Goal: Task Accomplishment & Management: Complete application form

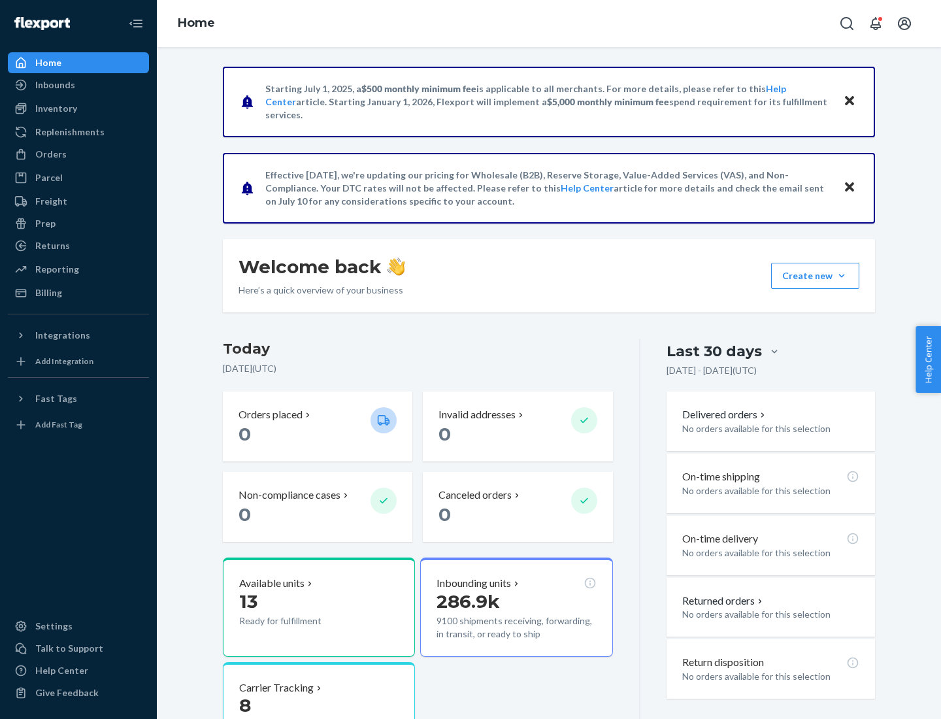
click at [842, 276] on button "Create new Create new inbound Create new order Create new product" at bounding box center [815, 276] width 88 height 26
click at [78, 85] on div "Inbounds" at bounding box center [78, 85] width 139 height 18
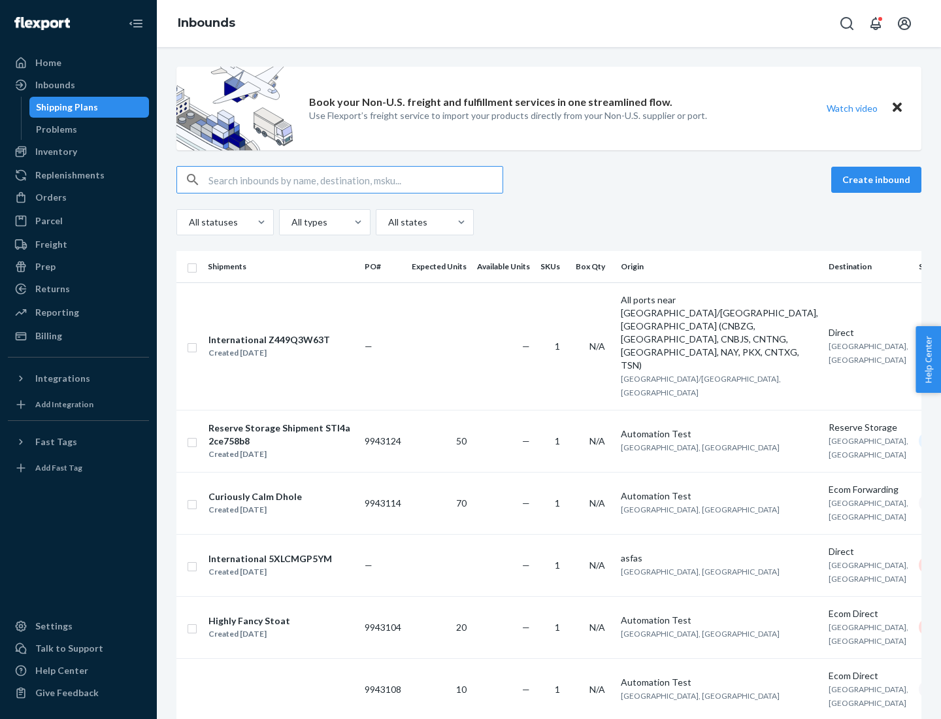
click at [878, 180] on button "Create inbound" at bounding box center [876, 180] width 90 height 26
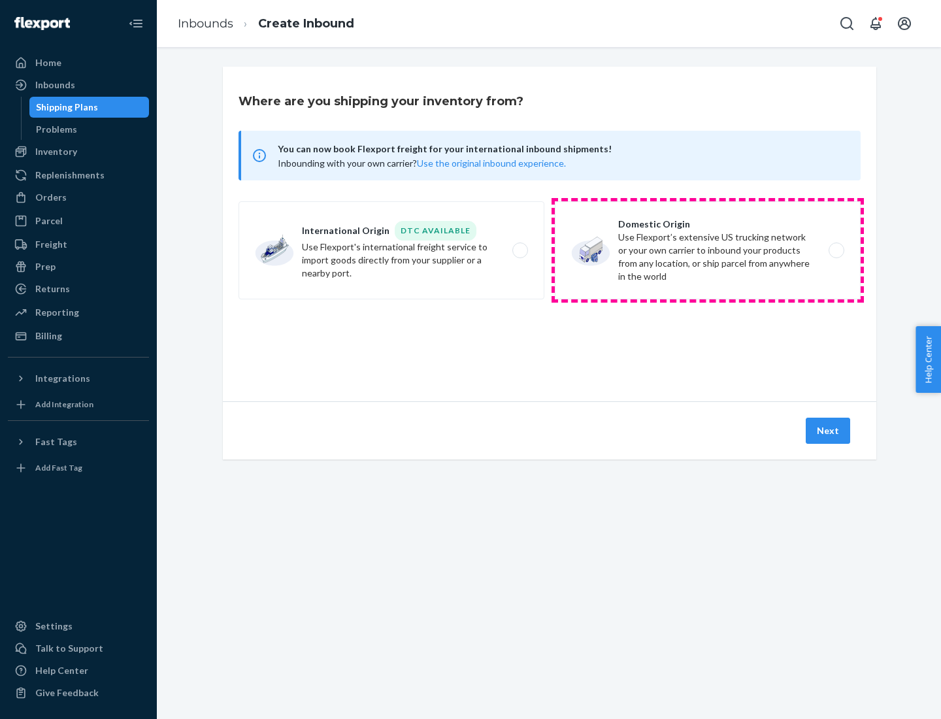
click at [708, 250] on label "Domestic Origin Use Flexport’s extensive US trucking network or your own carrie…" at bounding box center [708, 250] width 306 height 98
click at [836, 250] on input "Domestic Origin Use Flexport’s extensive US trucking network or your own carrie…" at bounding box center [840, 250] width 8 height 8
radio input "true"
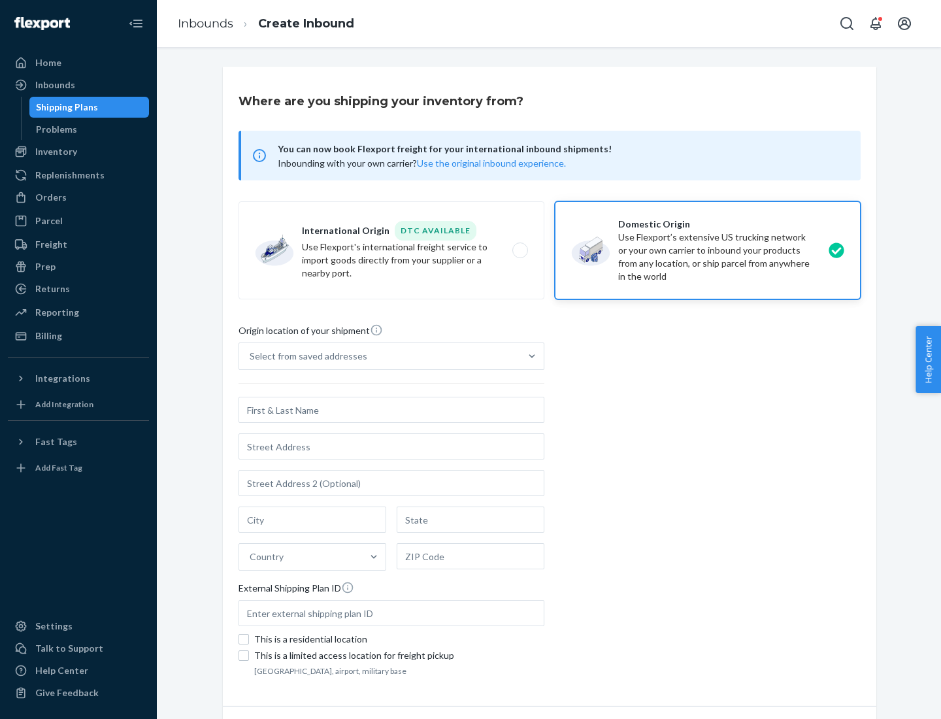
click at [305, 356] on div "Select from saved addresses" at bounding box center [309, 356] width 118 height 13
click at [251, 356] on input "Select from saved addresses" at bounding box center [250, 356] width 1 height 13
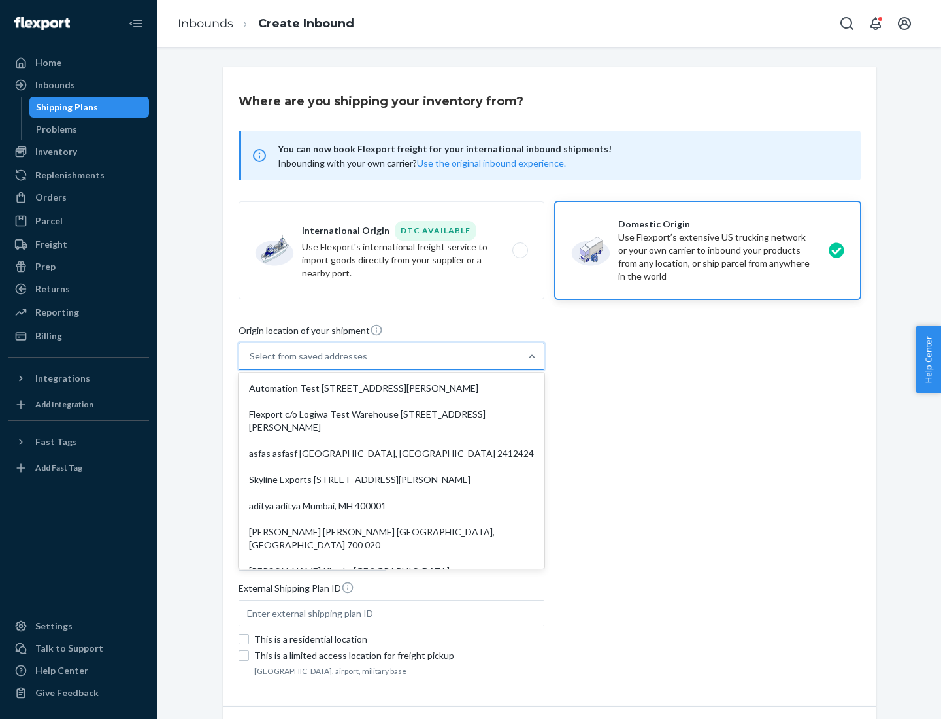
scroll to position [5, 0]
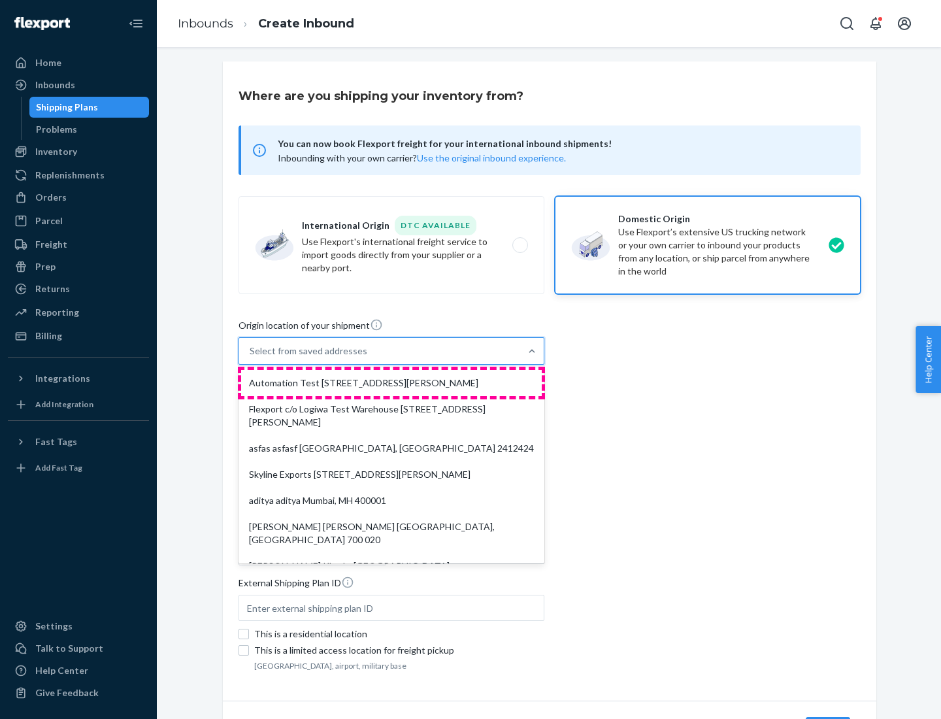
click at [391, 383] on div "Automation Test [STREET_ADDRESS][PERSON_NAME]" at bounding box center [391, 383] width 301 height 26
click at [251, 357] on input "option Automation Test [STREET_ADDRESS][PERSON_NAME]. 9 results available. Use …" at bounding box center [250, 350] width 1 height 13
type input "Automation Test"
type input "9th Floor"
type input "[GEOGRAPHIC_DATA]"
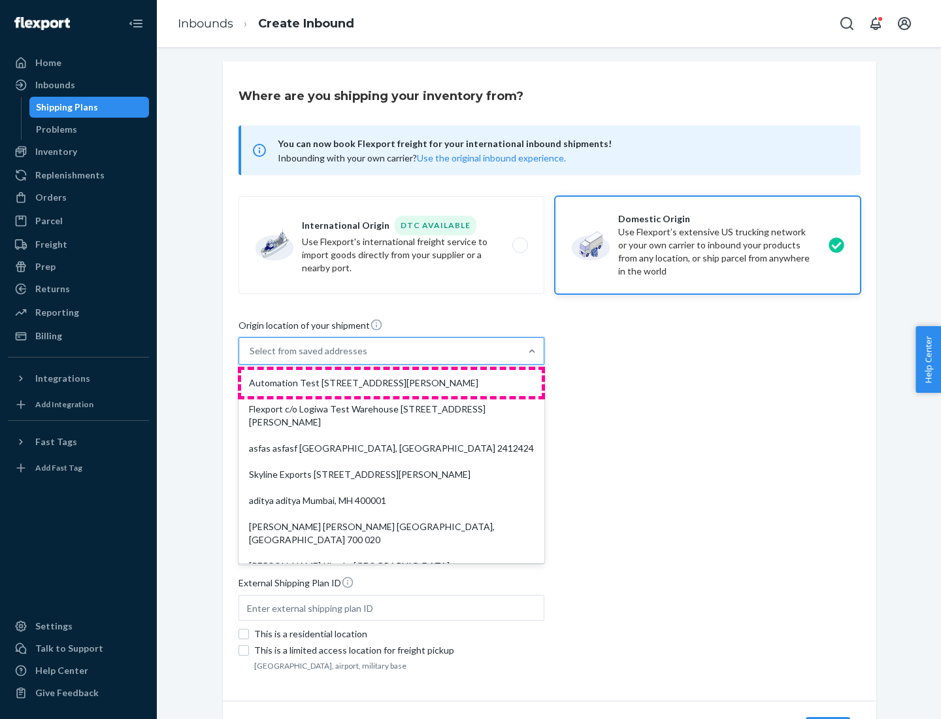
type input "CA"
type input "94104"
type input "[STREET_ADDRESS][PERSON_NAME]"
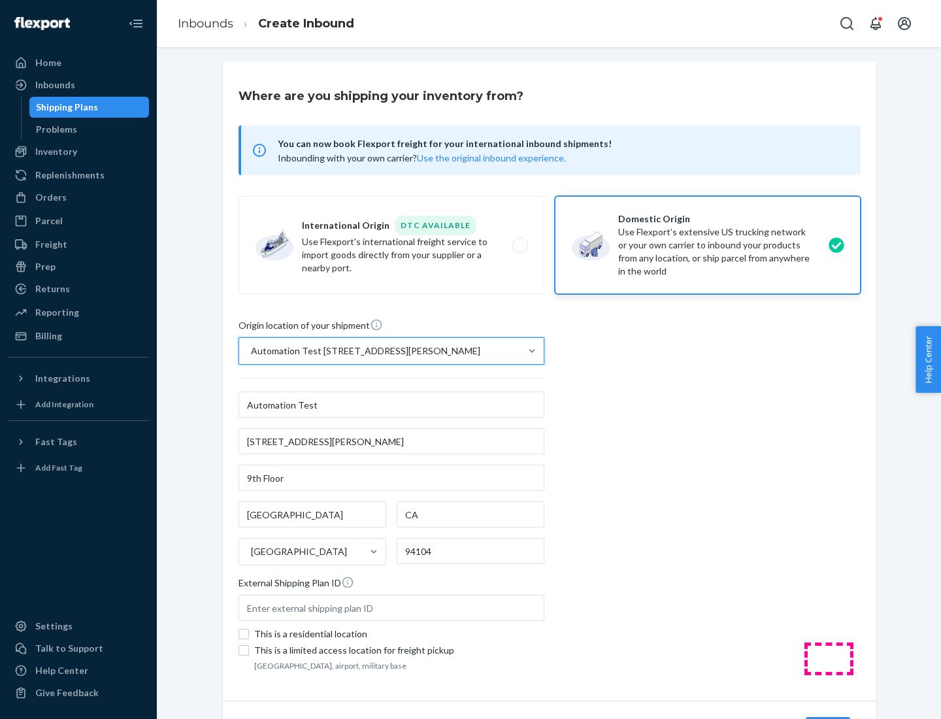
scroll to position [76, 0]
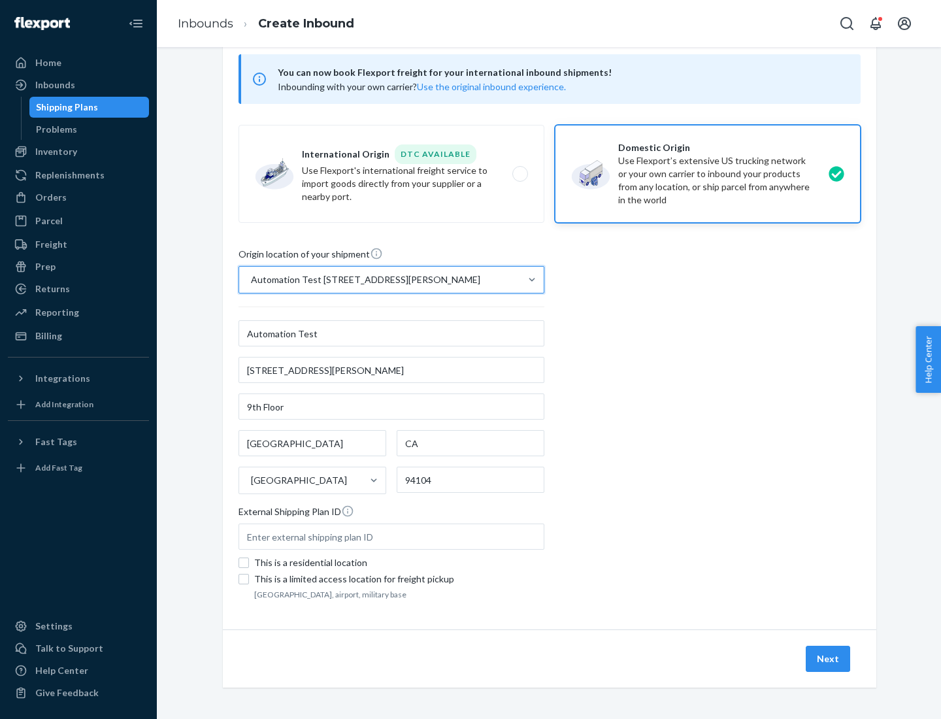
click at [829, 659] on button "Next" at bounding box center [828, 659] width 44 height 26
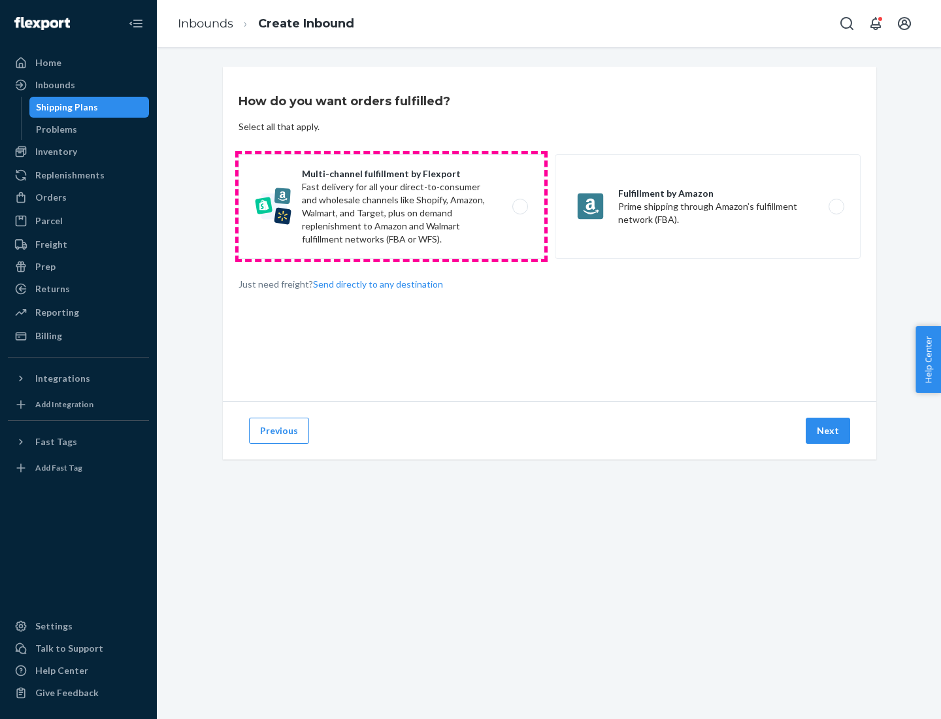
click at [391, 206] on label "Multi-channel fulfillment by Flexport Fast delivery for all your direct-to-cons…" at bounding box center [392, 206] width 306 height 105
click at [520, 206] on input "Multi-channel fulfillment by Flexport Fast delivery for all your direct-to-cons…" at bounding box center [524, 207] width 8 height 8
radio input "true"
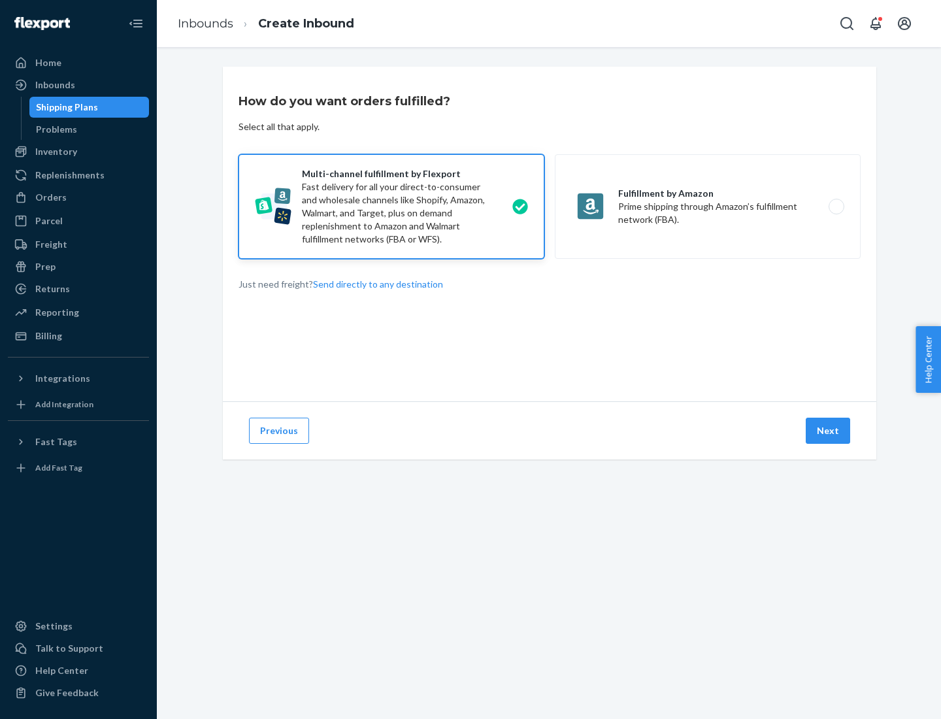
click at [829, 431] on button "Next" at bounding box center [828, 431] width 44 height 26
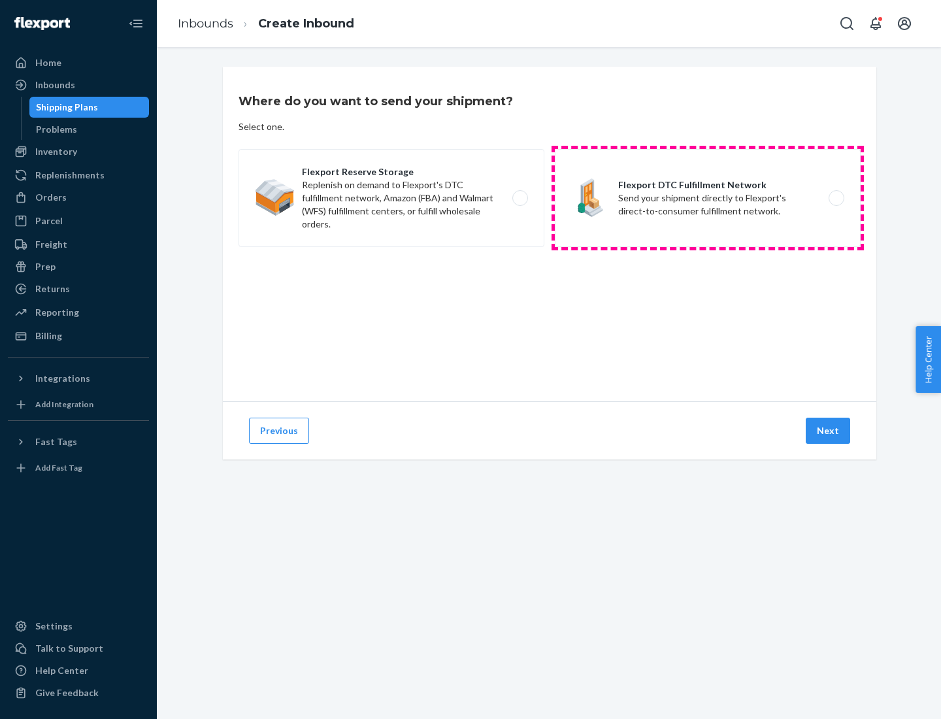
click at [708, 198] on label "Flexport DTC Fulfillment Network Send your shipment directly to Flexport's dire…" at bounding box center [708, 198] width 306 height 98
click at [836, 198] on input "Flexport DTC Fulfillment Network Send your shipment directly to Flexport's dire…" at bounding box center [840, 198] width 8 height 8
radio input "true"
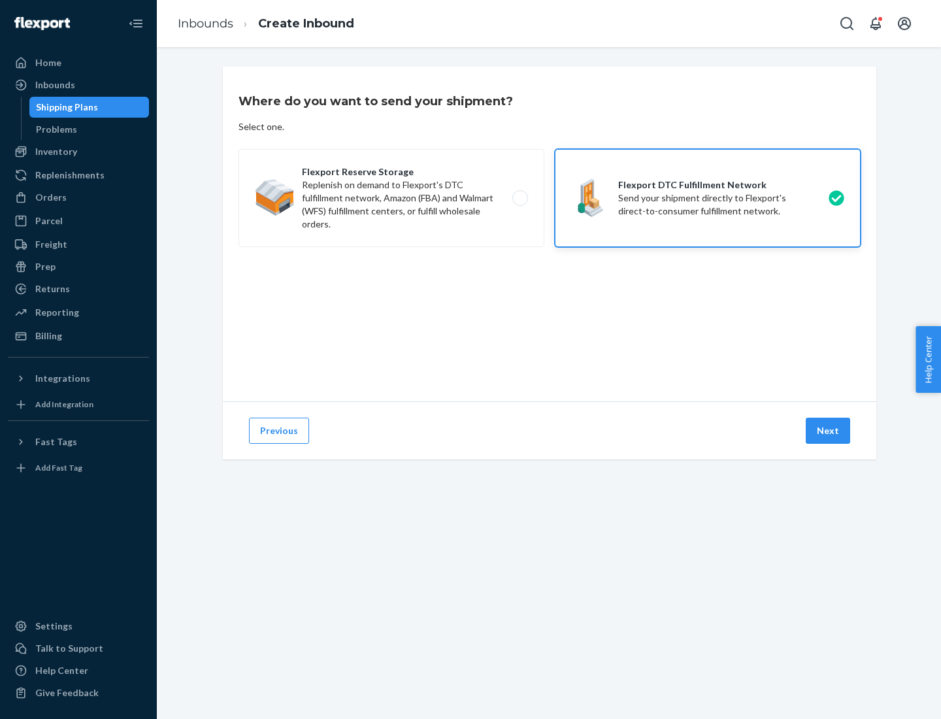
click at [829, 431] on button "Next" at bounding box center [828, 431] width 44 height 26
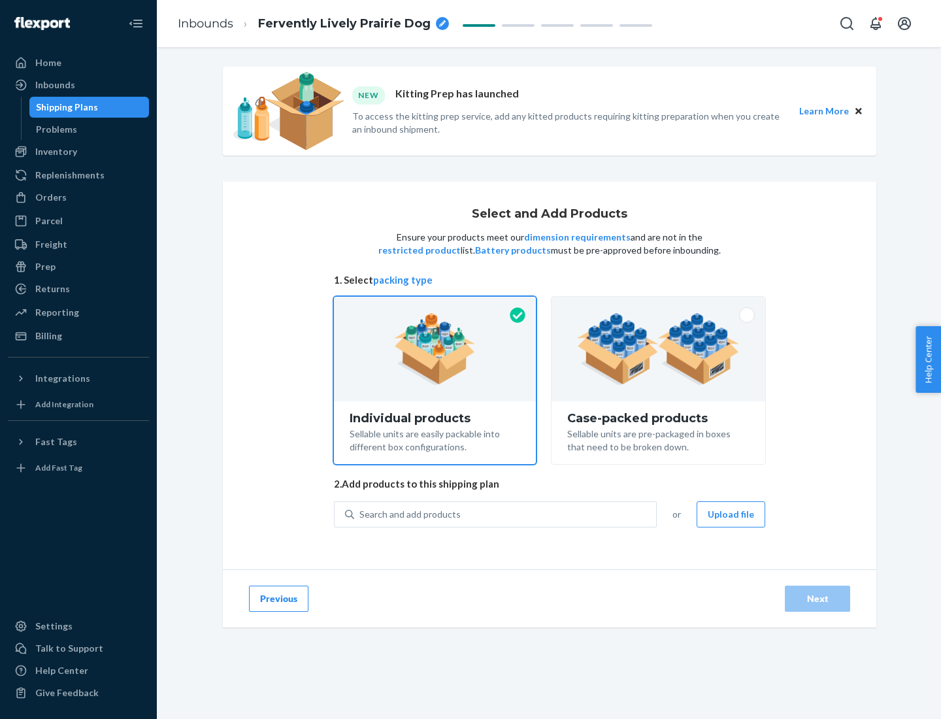
click at [659, 349] on img at bounding box center [658, 349] width 163 height 72
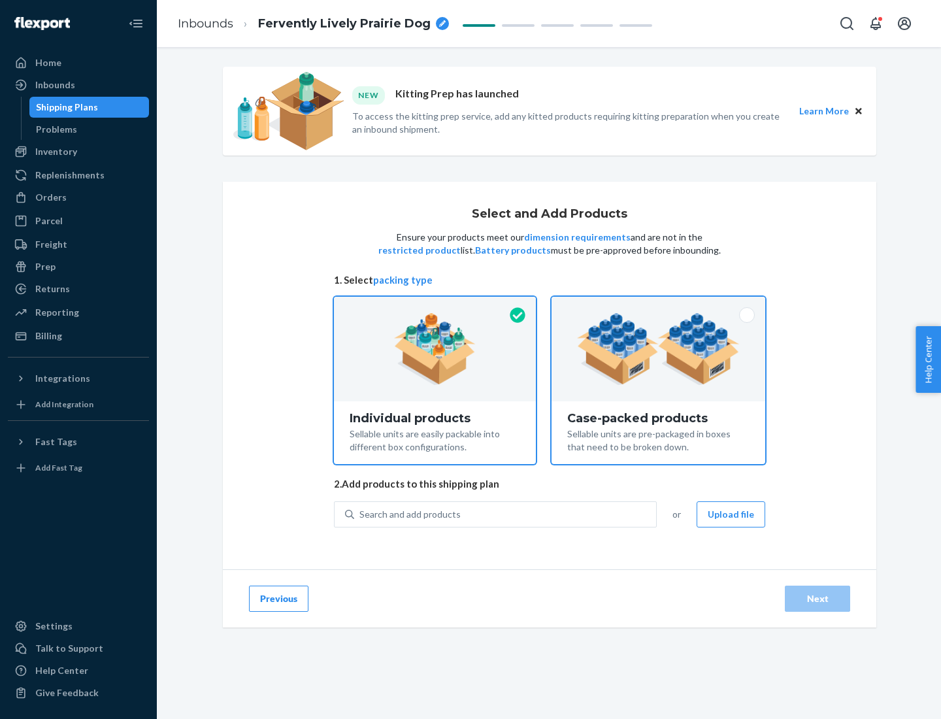
click at [659, 305] on input "Case-packed products Sellable units are pre-packaged in boxes that need to be b…" at bounding box center [658, 301] width 8 height 8
radio input "true"
radio input "false"
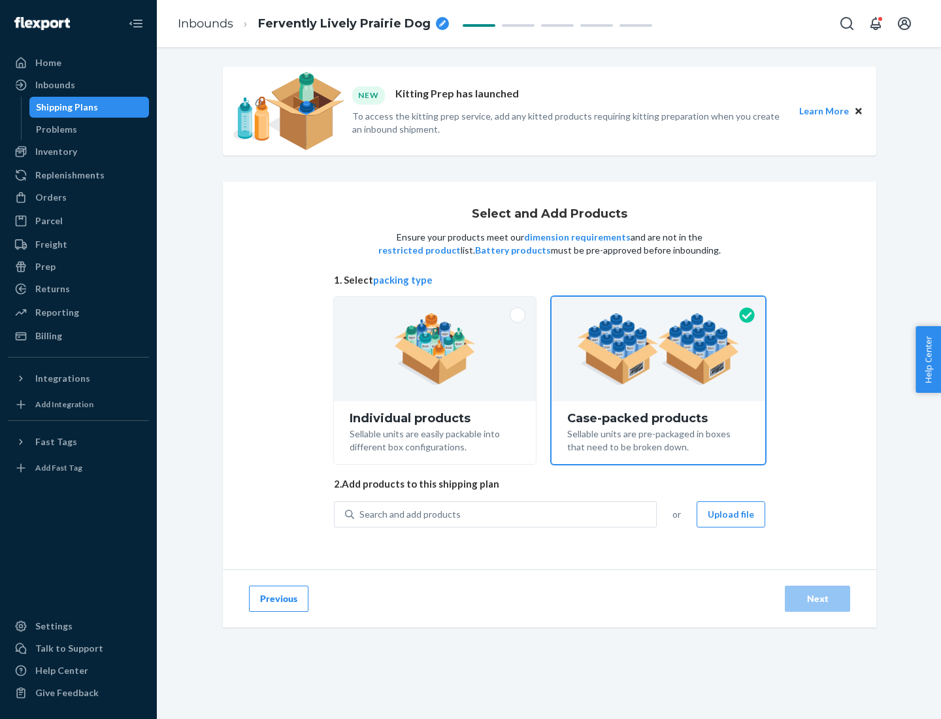
click at [506, 514] on div "Search and add products" at bounding box center [505, 515] width 302 height 24
click at [361, 514] on input "Search and add products" at bounding box center [359, 514] width 1 height 13
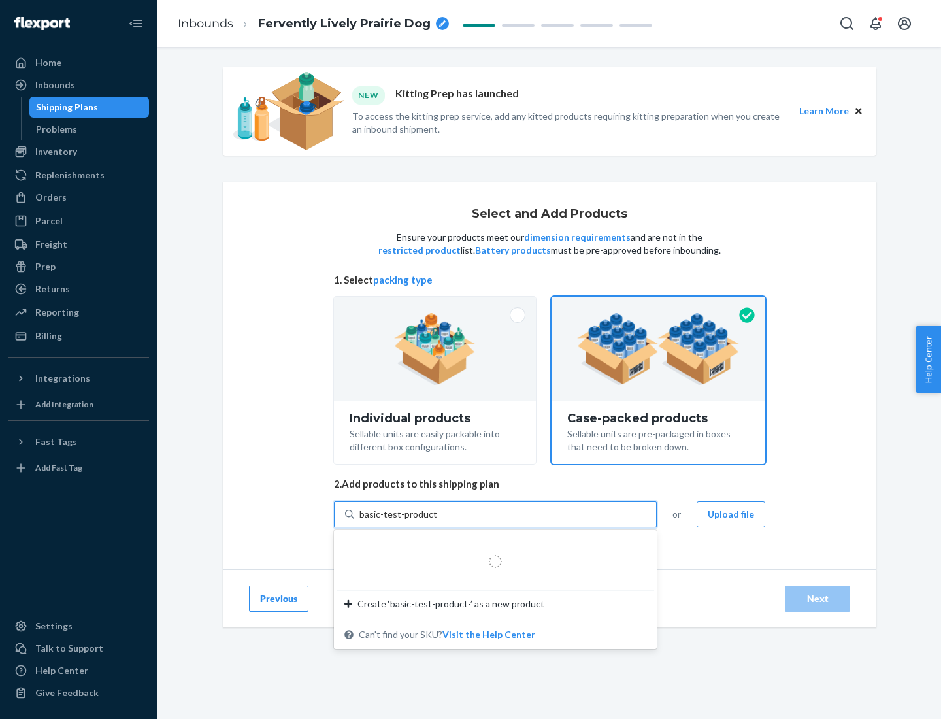
type input "basic-test-product-1"
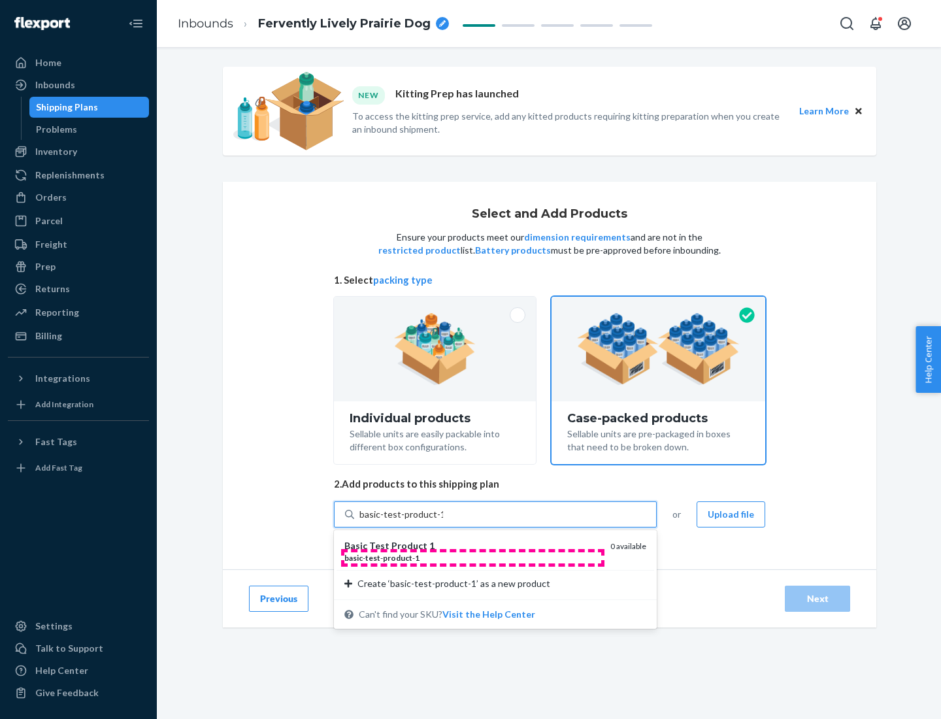
click at [472, 557] on div "basic - test - product - 1" at bounding box center [472, 557] width 256 height 11
click at [443, 521] on input "basic-test-product-1" at bounding box center [401, 514] width 84 height 13
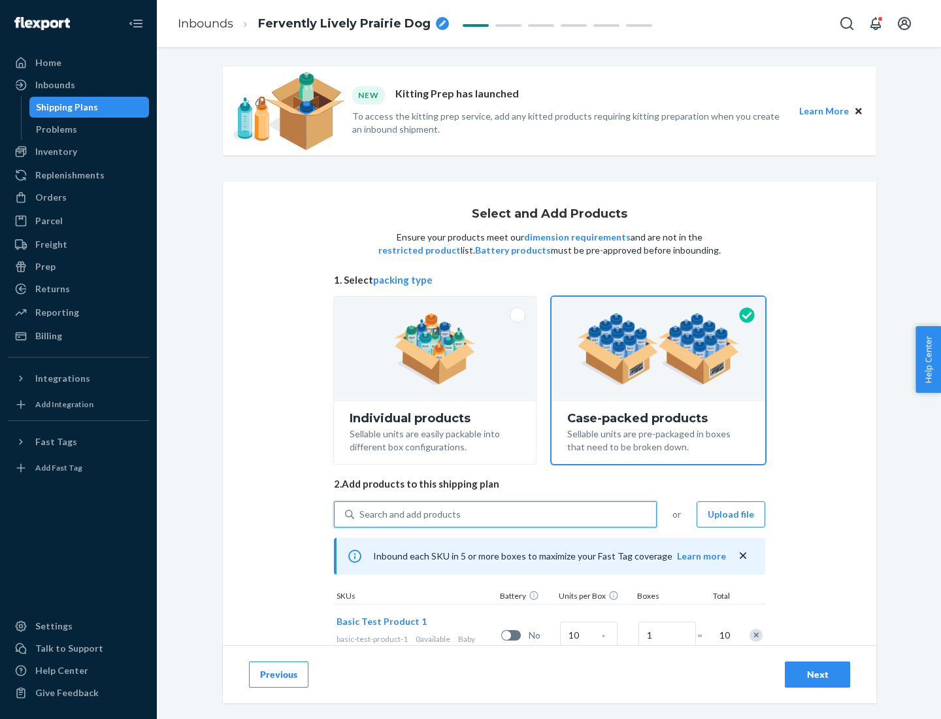
scroll to position [47, 0]
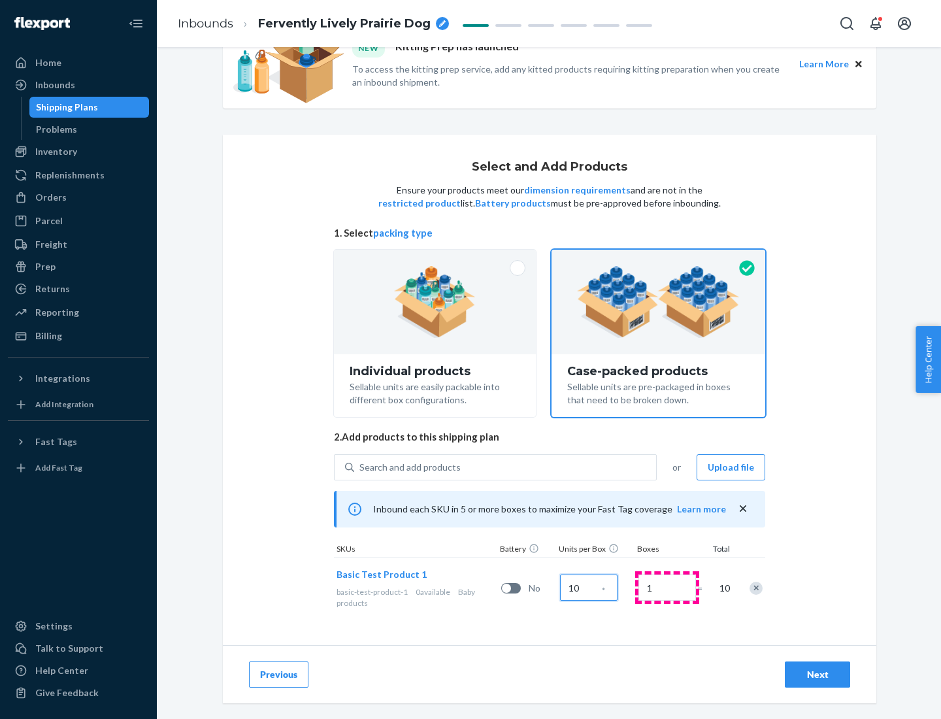
type input "10"
type input "7"
click at [817, 674] on div "Next" at bounding box center [817, 674] width 43 height 13
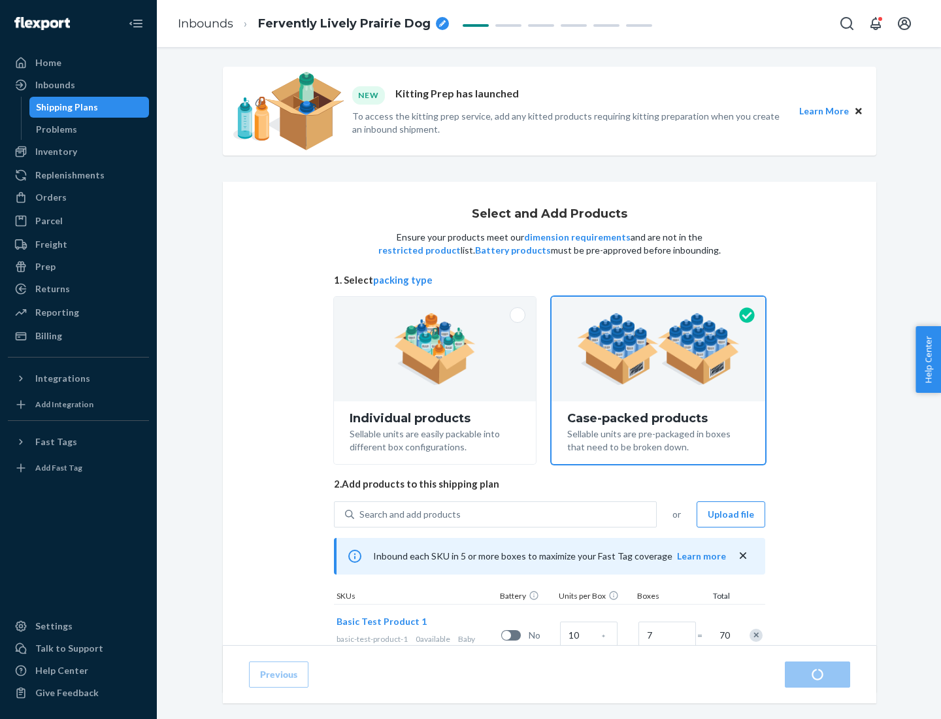
radio input "true"
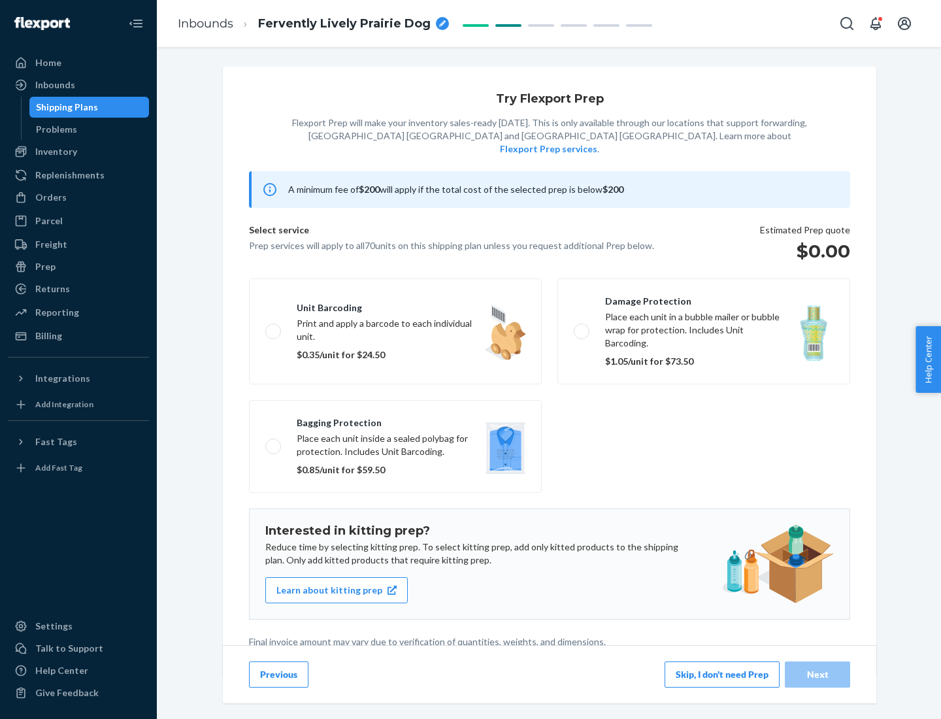
scroll to position [3, 0]
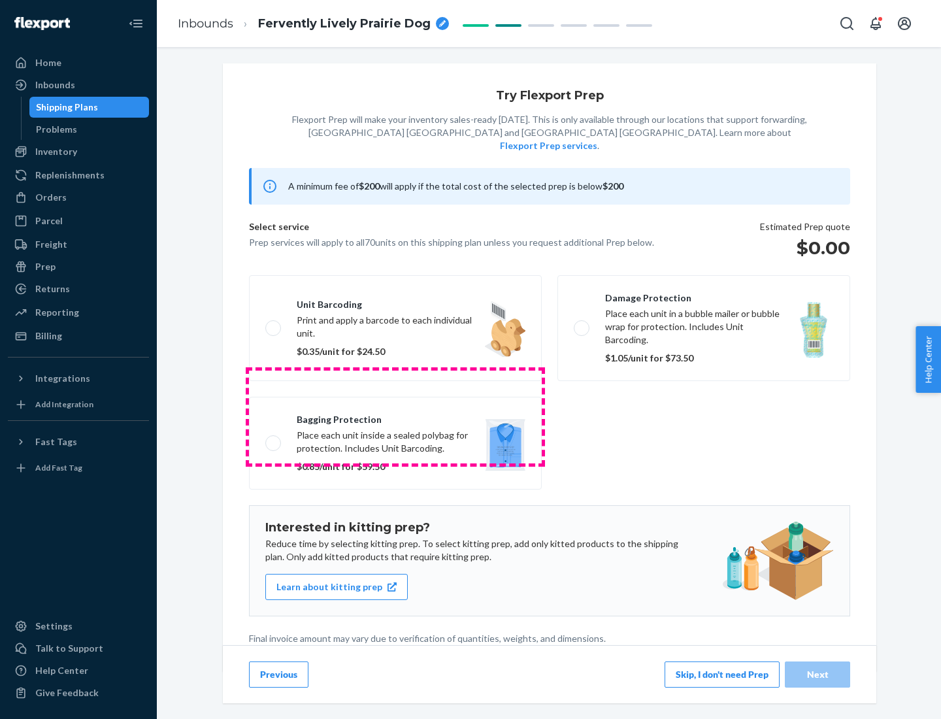
click at [395, 416] on label "Bagging protection Place each unit inside a sealed polybag for protection. Incl…" at bounding box center [395, 443] width 293 height 93
click at [274, 438] on input "Bagging protection Place each unit inside a sealed polybag for protection. Incl…" at bounding box center [269, 442] width 8 height 8
checkbox input "true"
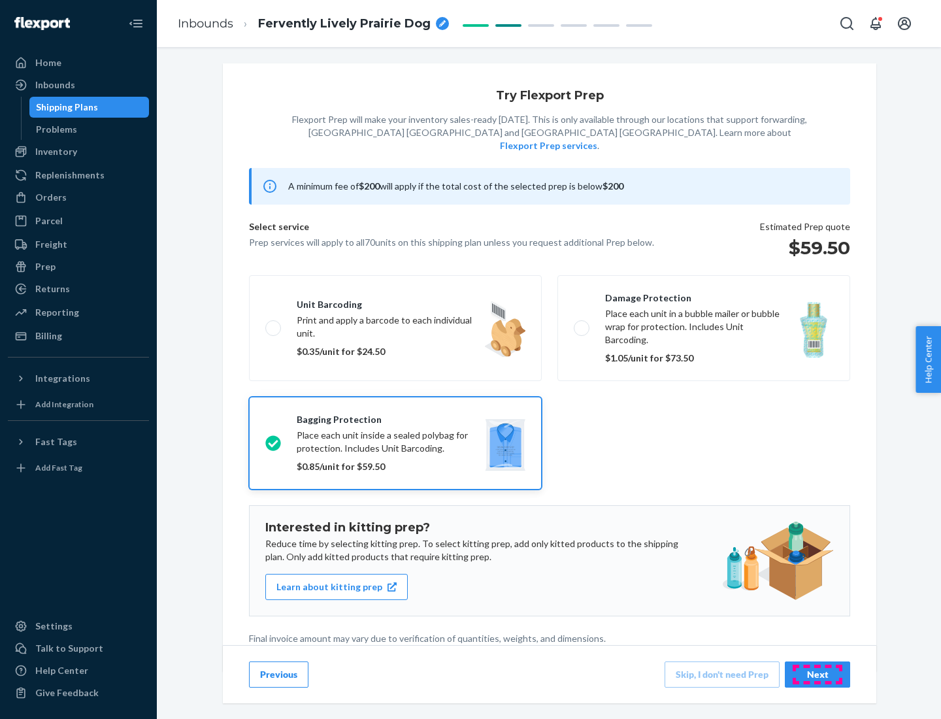
click at [817, 674] on div "Next" at bounding box center [817, 674] width 43 height 13
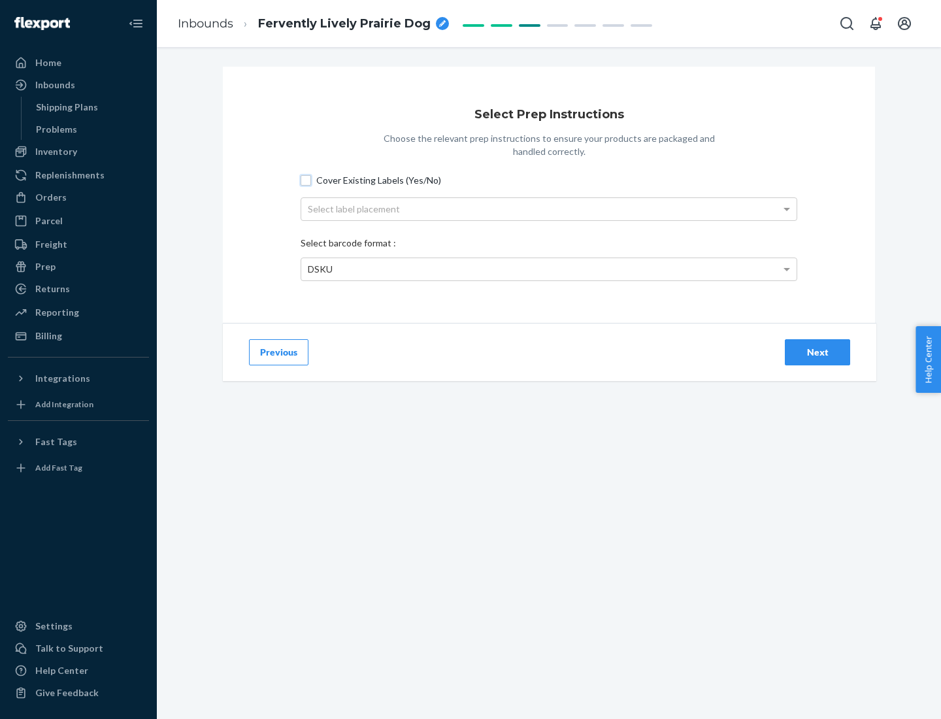
click at [306, 180] on input "Cover Existing Labels (Yes/No)" at bounding box center [306, 180] width 10 height 10
checkbox input "true"
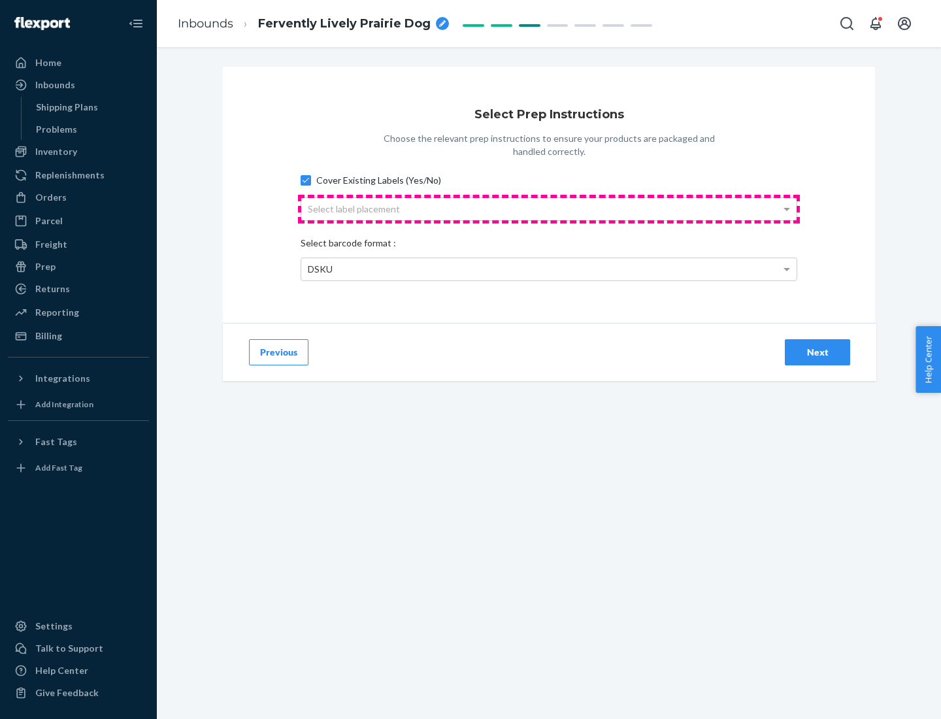
click at [549, 208] on div "Select label placement" at bounding box center [548, 209] width 495 height 22
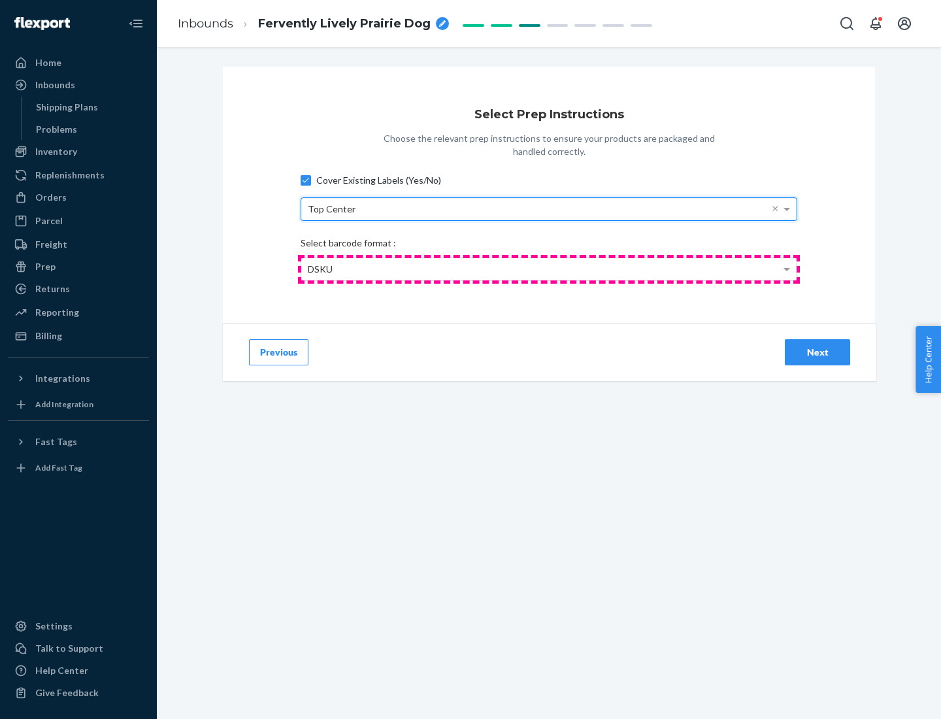
click at [549, 269] on div "DSKU" at bounding box center [548, 269] width 495 height 22
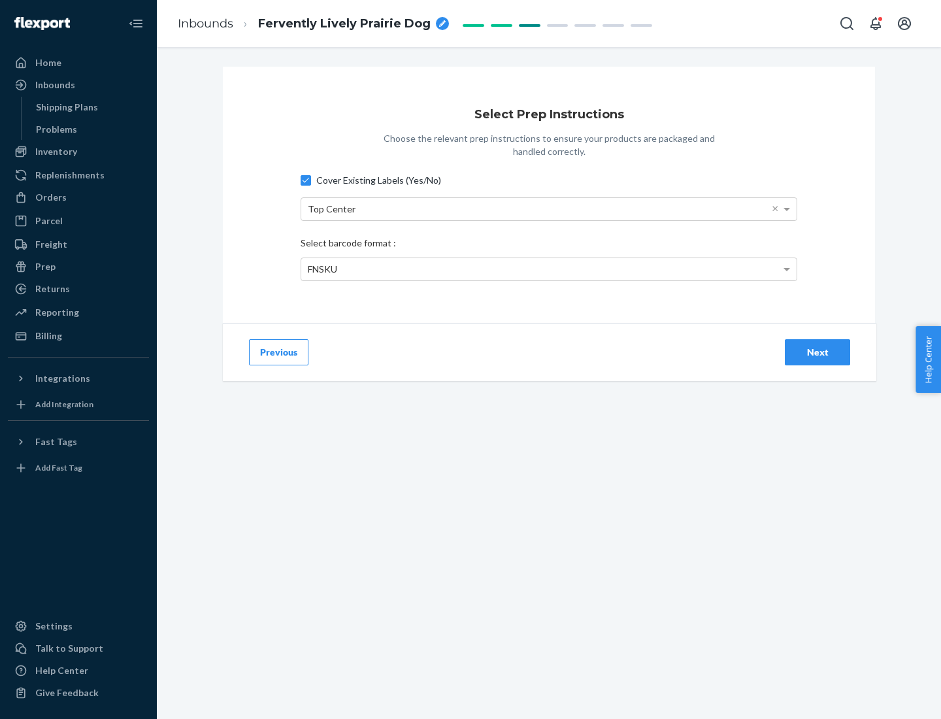
click at [817, 352] on div "Next" at bounding box center [817, 352] width 43 height 13
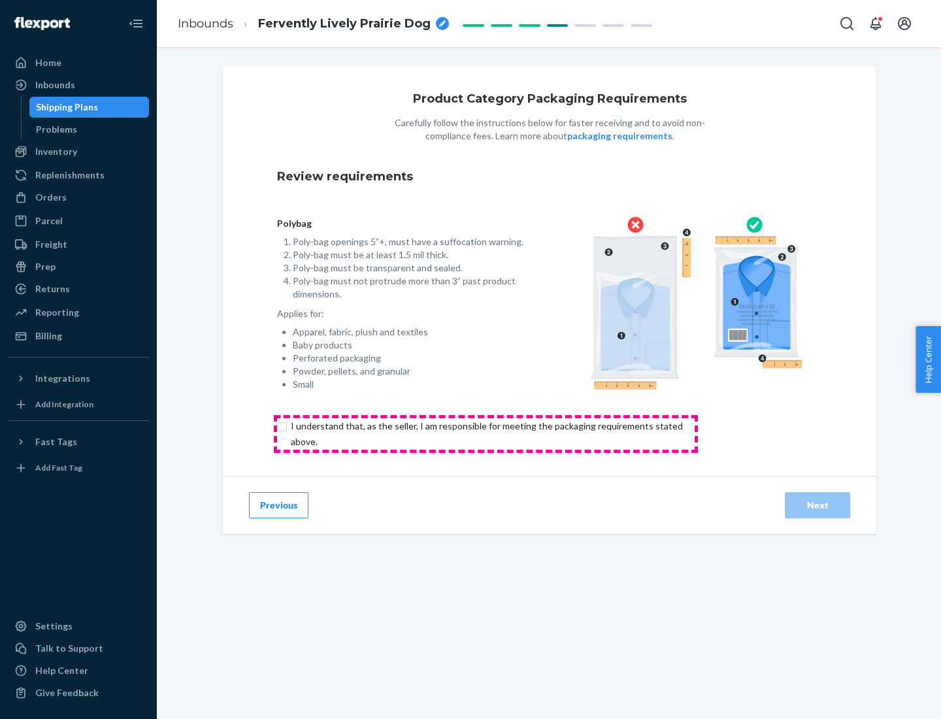
click at [486, 433] on input "checkbox" at bounding box center [494, 433] width 435 height 31
checkbox input "true"
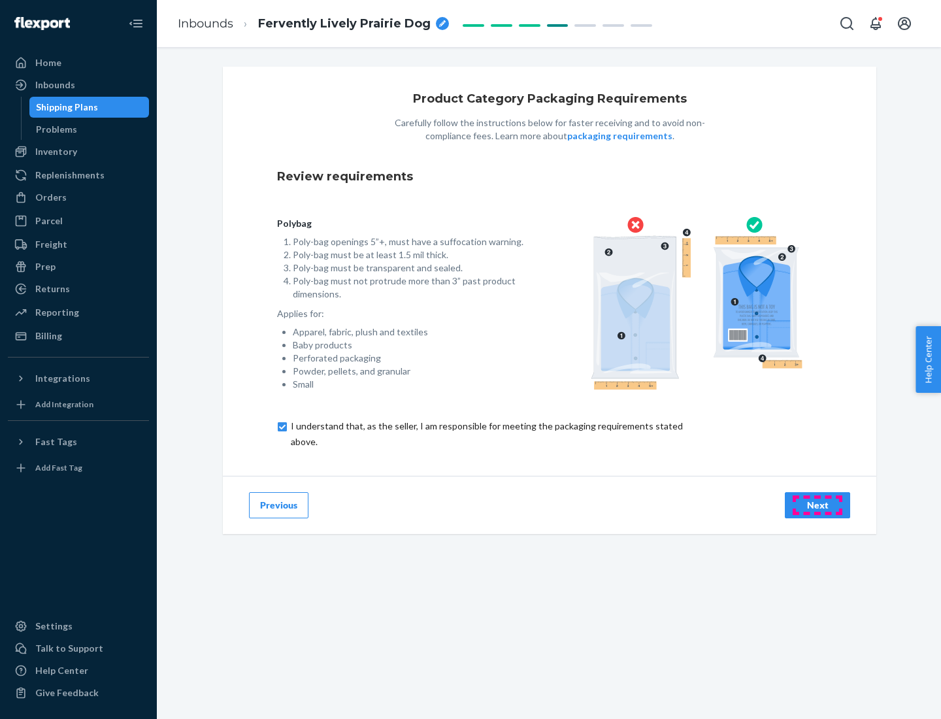
click at [817, 504] on div "Next" at bounding box center [817, 505] width 43 height 13
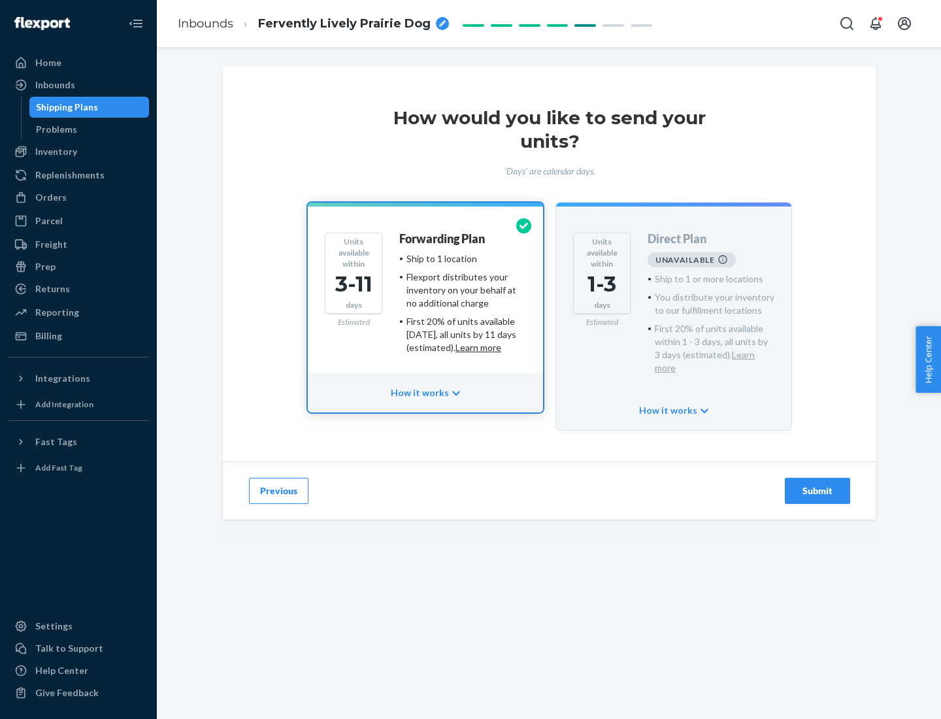
click at [443, 239] on h4 "Forwarding Plan" at bounding box center [442, 239] width 86 height 13
click at [817, 484] on div "Submit" at bounding box center [817, 490] width 43 height 13
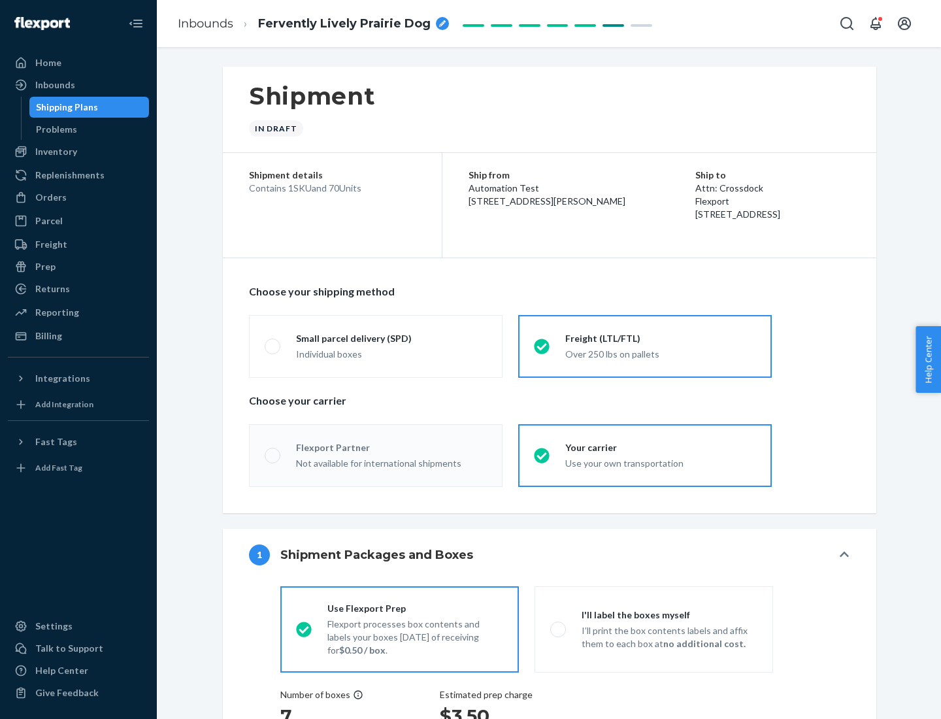
radio input "true"
radio input "false"
radio input "true"
radio input "false"
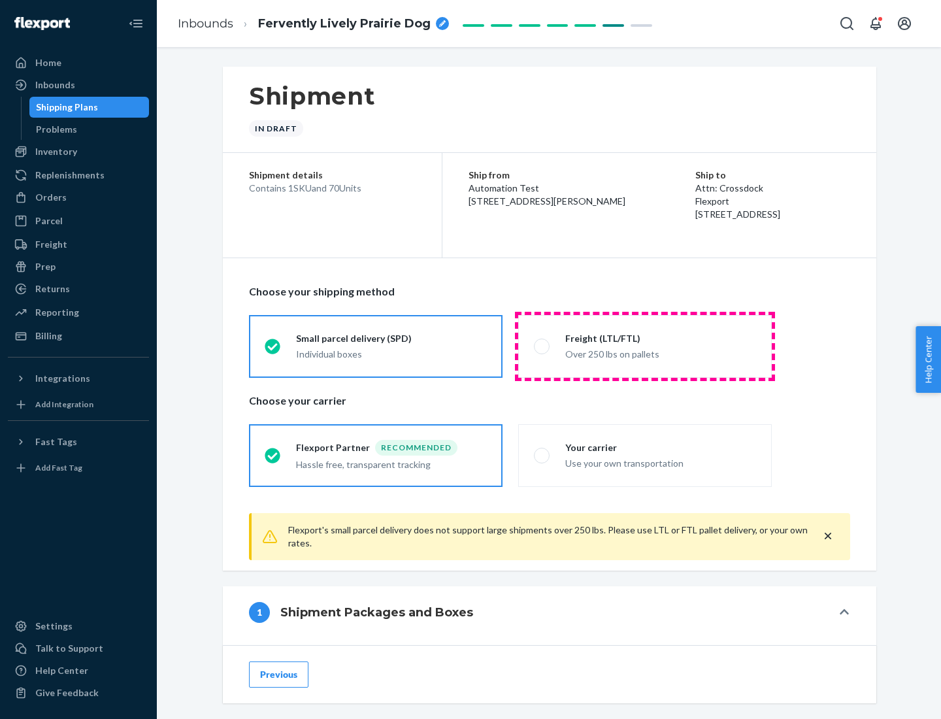
click at [645, 346] on div "Over 250 lbs on pallets" at bounding box center [660, 353] width 191 height 16
click at [542, 346] on input "Freight (LTL/FTL) Over 250 lbs on pallets" at bounding box center [538, 346] width 8 height 8
radio input "true"
radio input "false"
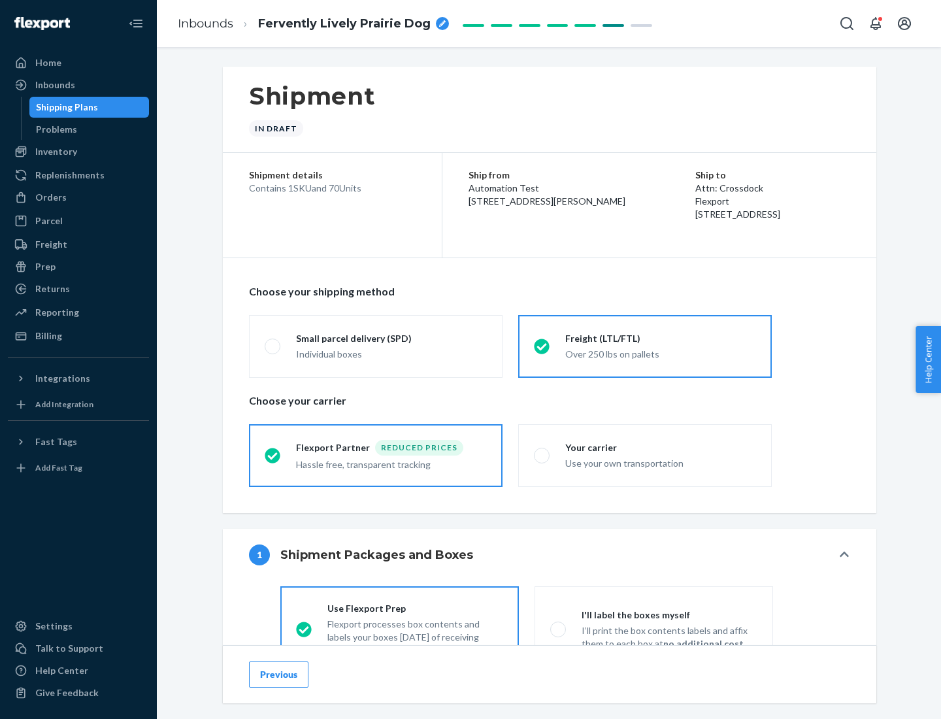
scroll to position [73, 0]
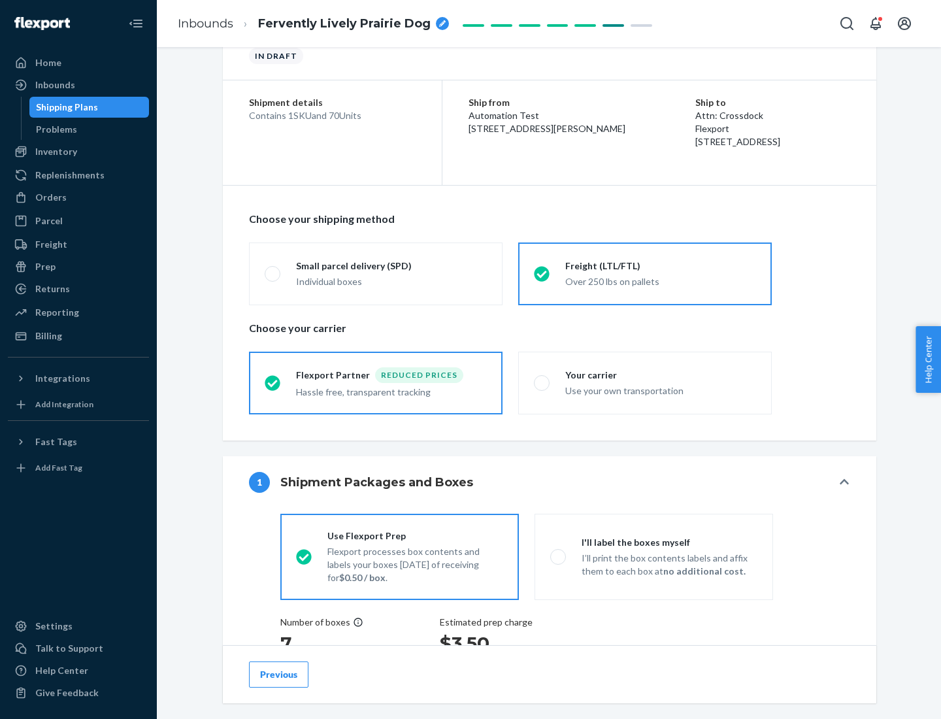
click at [376, 383] on div "Hassle free, transparent tracking" at bounding box center [391, 391] width 191 height 16
click at [273, 382] on input "Flexport Partner Reduced prices Hassle free, transparent tracking" at bounding box center [269, 382] width 8 height 8
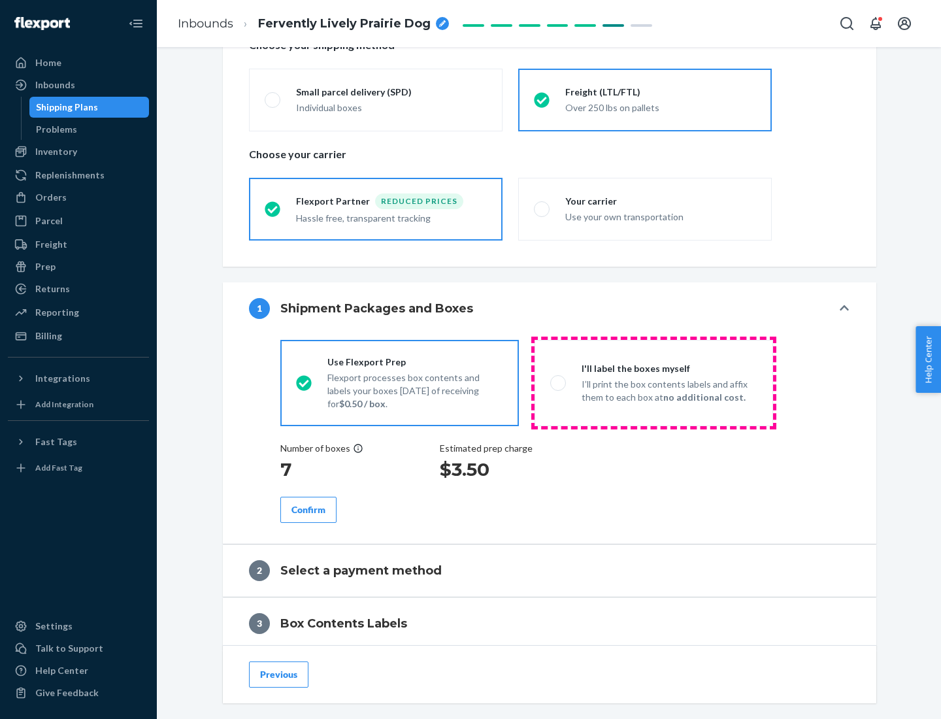
click at [653, 382] on p "I’ll print the box contents labels and affix them to each box at no additional …" at bounding box center [670, 391] width 176 height 26
click at [559, 382] on input "I'll label the boxes myself I’ll print the box contents labels and affix them t…" at bounding box center [554, 382] width 8 height 8
radio input "true"
radio input "false"
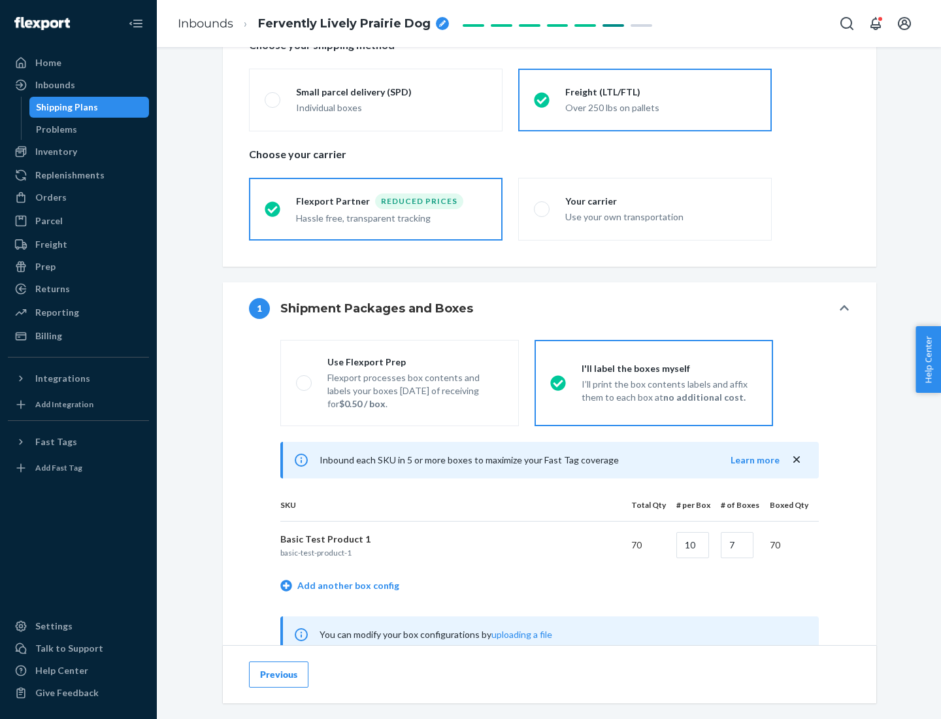
scroll to position [408, 0]
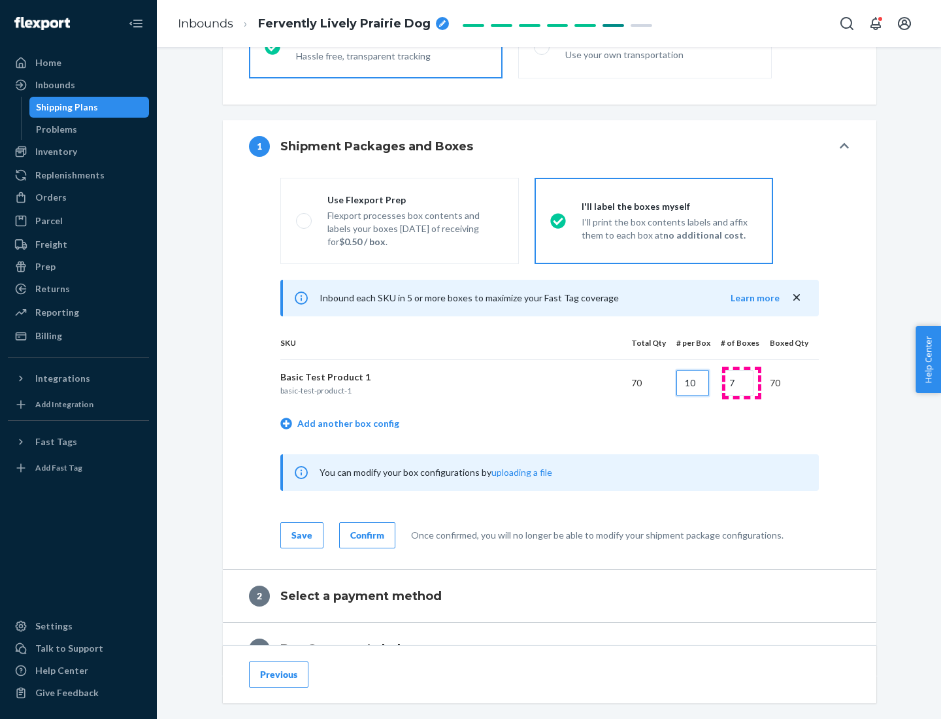
type input "10"
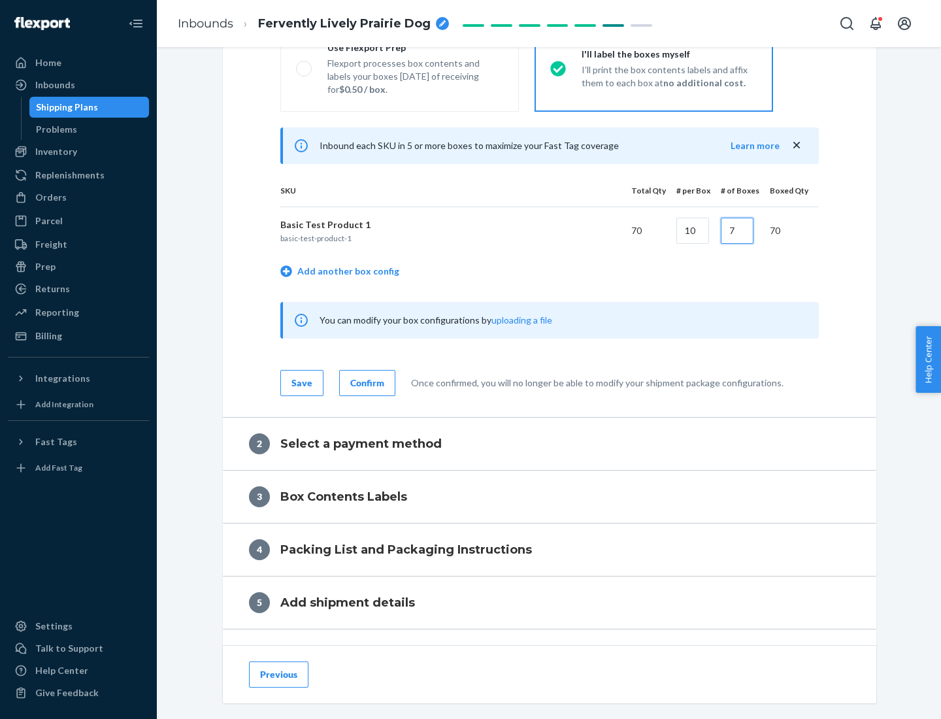
type input "7"
click at [365, 382] on div "Confirm" at bounding box center [367, 382] width 34 height 13
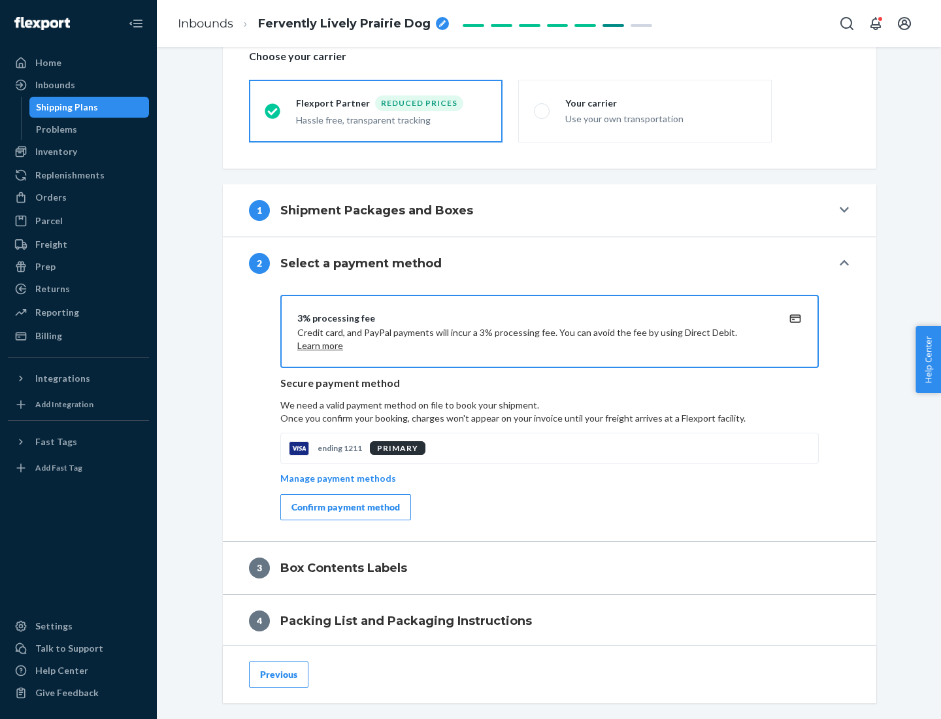
scroll to position [469, 0]
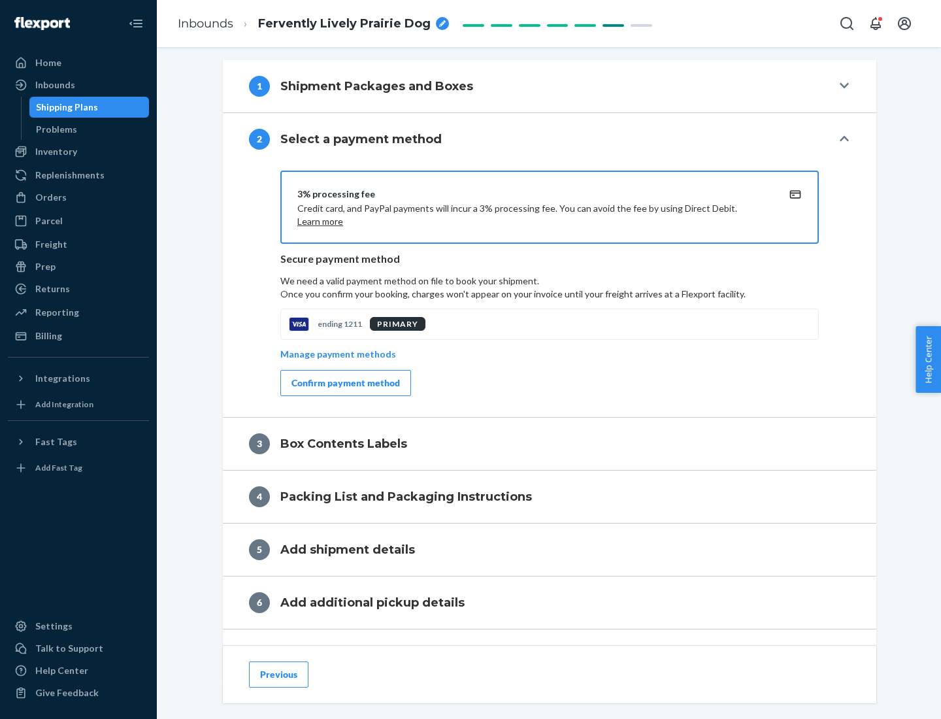
click at [344, 383] on div "Confirm payment method" at bounding box center [345, 382] width 108 height 13
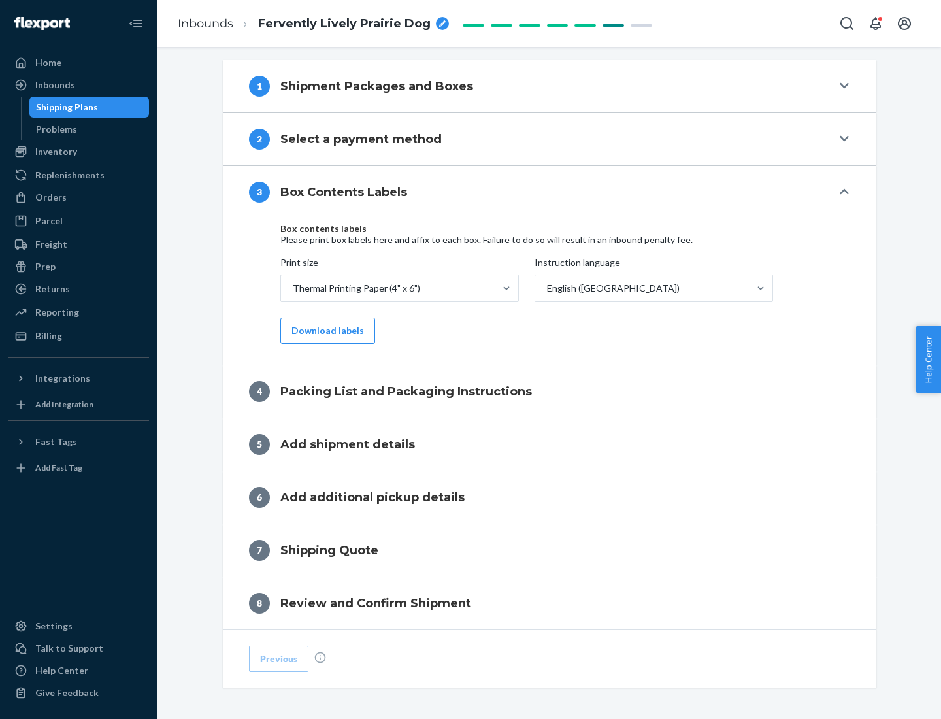
scroll to position [416, 0]
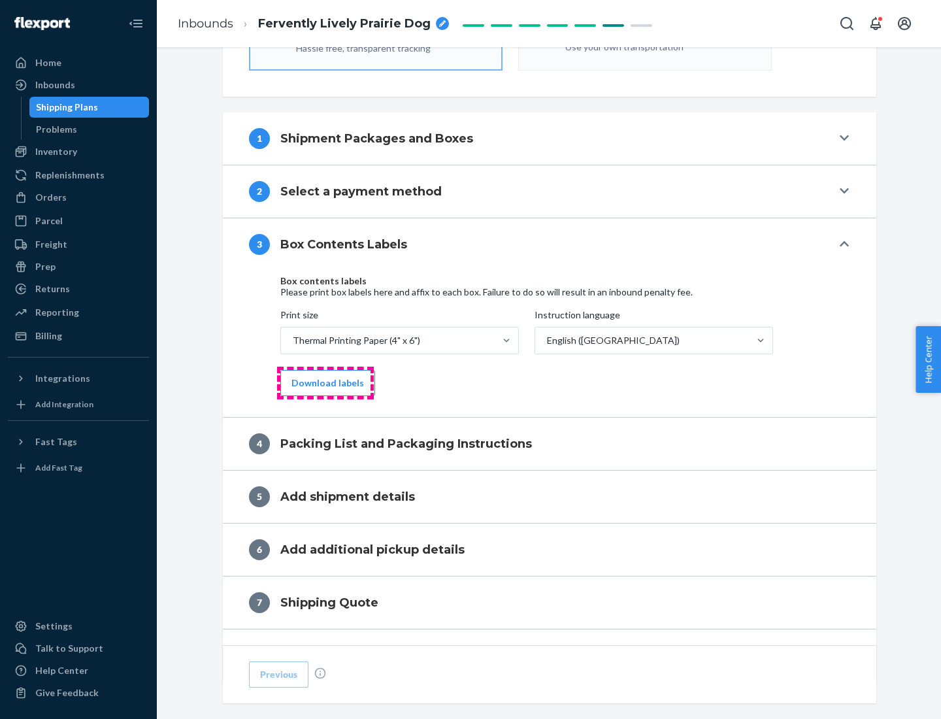
click at [325, 383] on button "Download labels" at bounding box center [327, 383] width 95 height 26
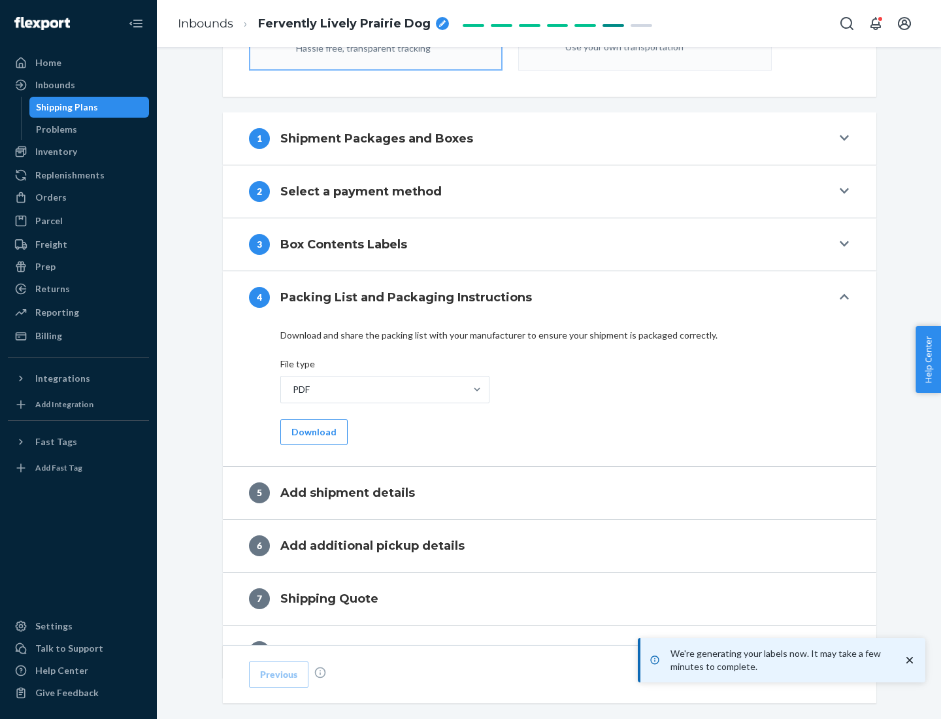
scroll to position [465, 0]
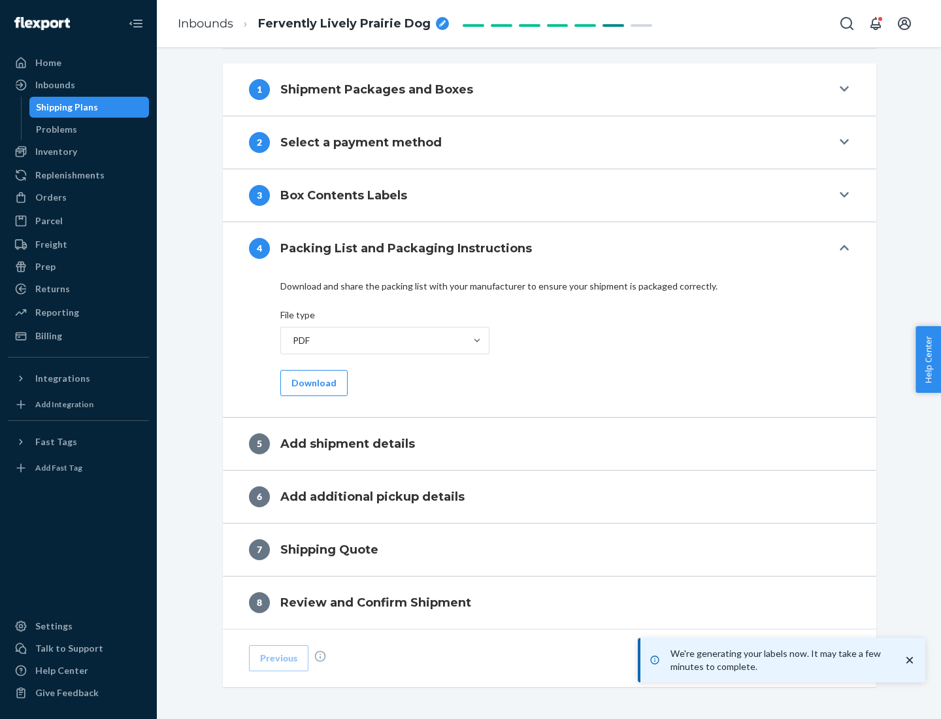
click at [312, 382] on button "Download" at bounding box center [313, 383] width 67 height 26
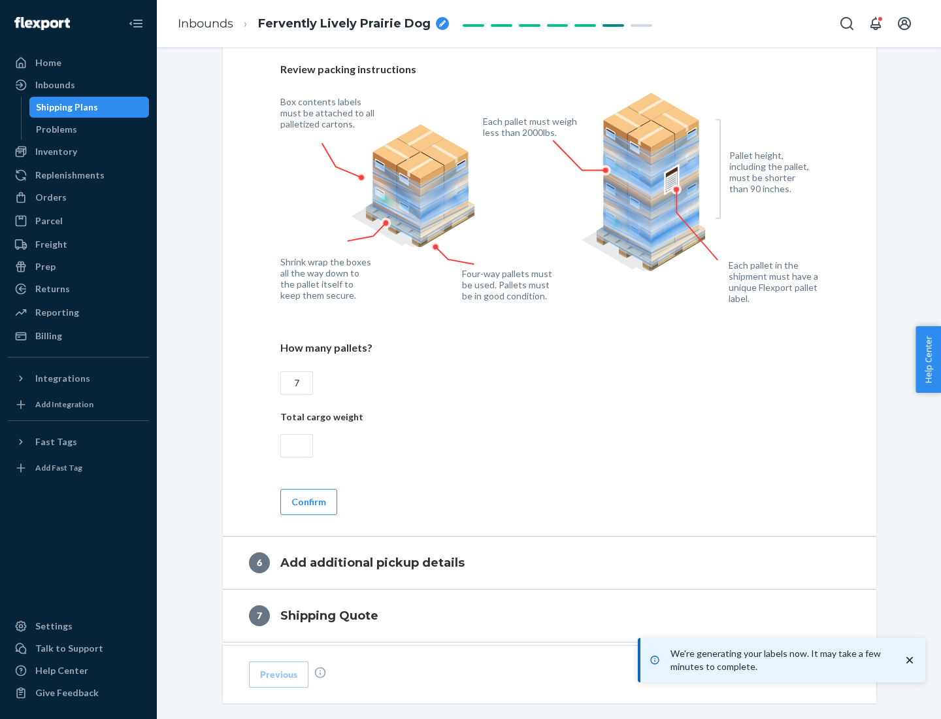
scroll to position [901, 0]
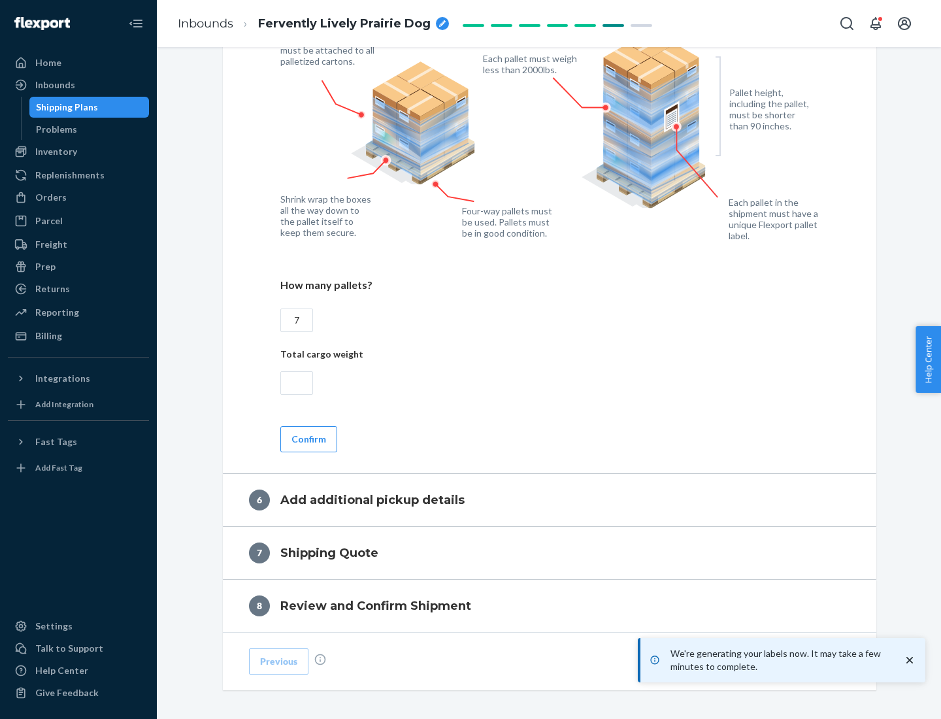
type input "7"
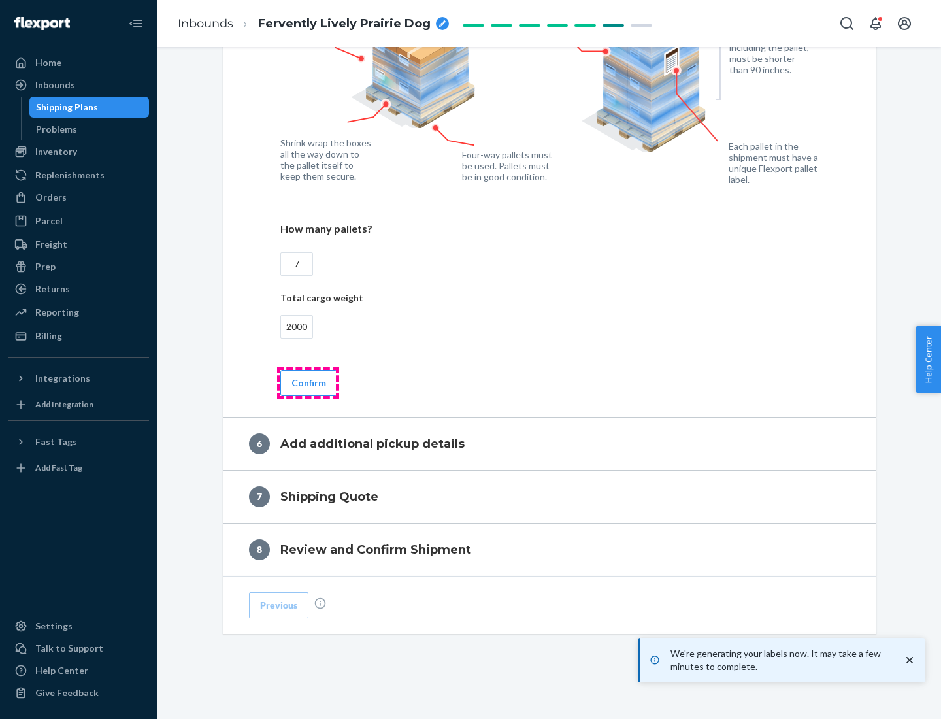
type input "2000"
click at [308, 382] on button "Confirm" at bounding box center [308, 383] width 57 height 26
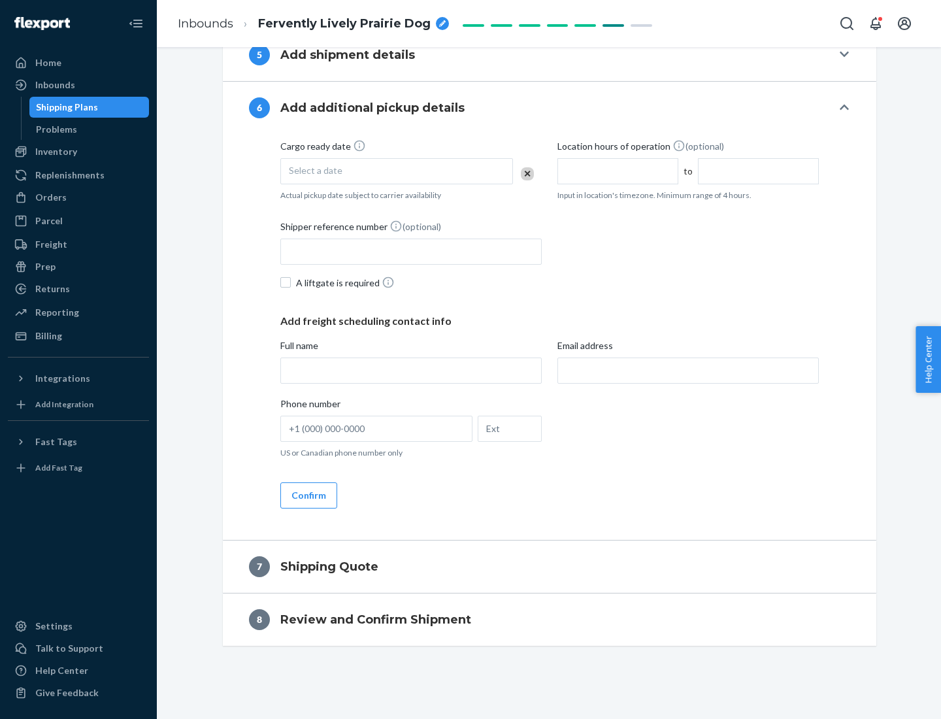
scroll to position [500, 0]
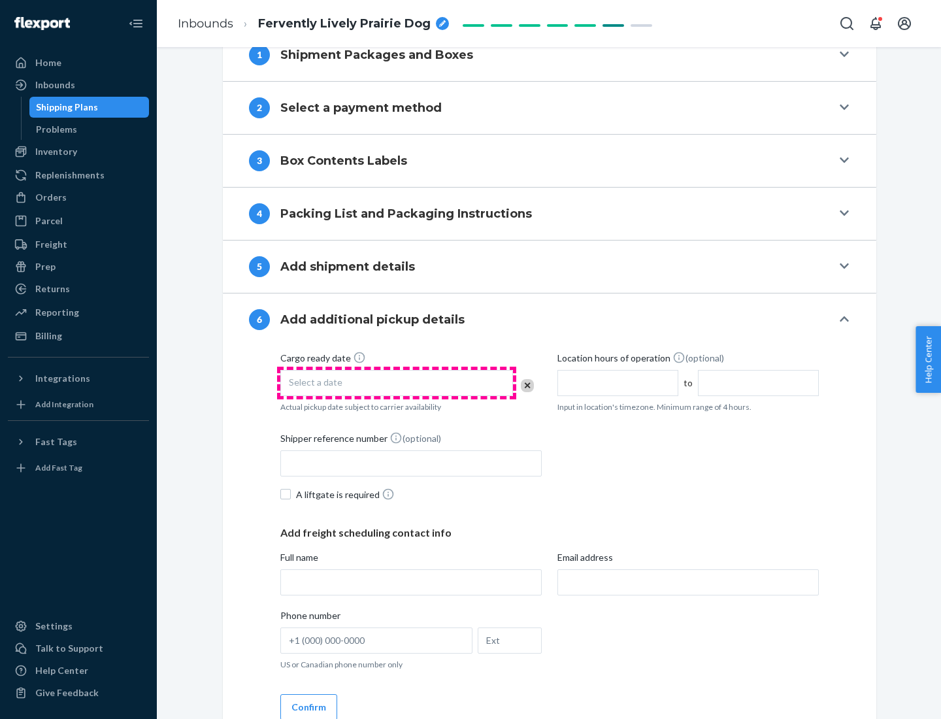
click at [397, 382] on div "Select a date" at bounding box center [396, 383] width 233 height 26
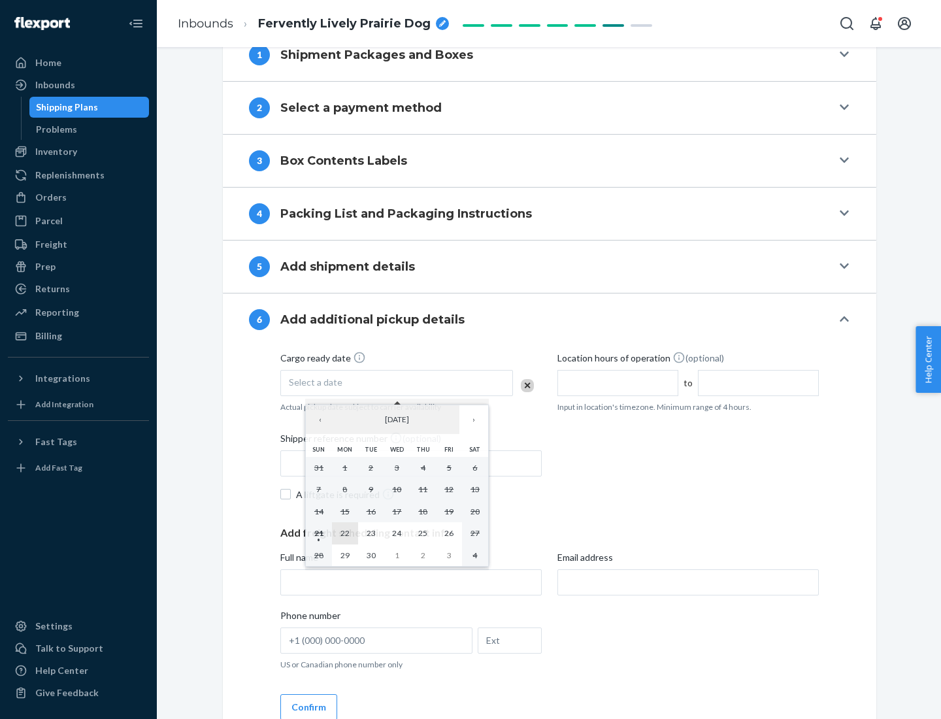
click at [344, 533] on abbr "22" at bounding box center [344, 533] width 9 height 10
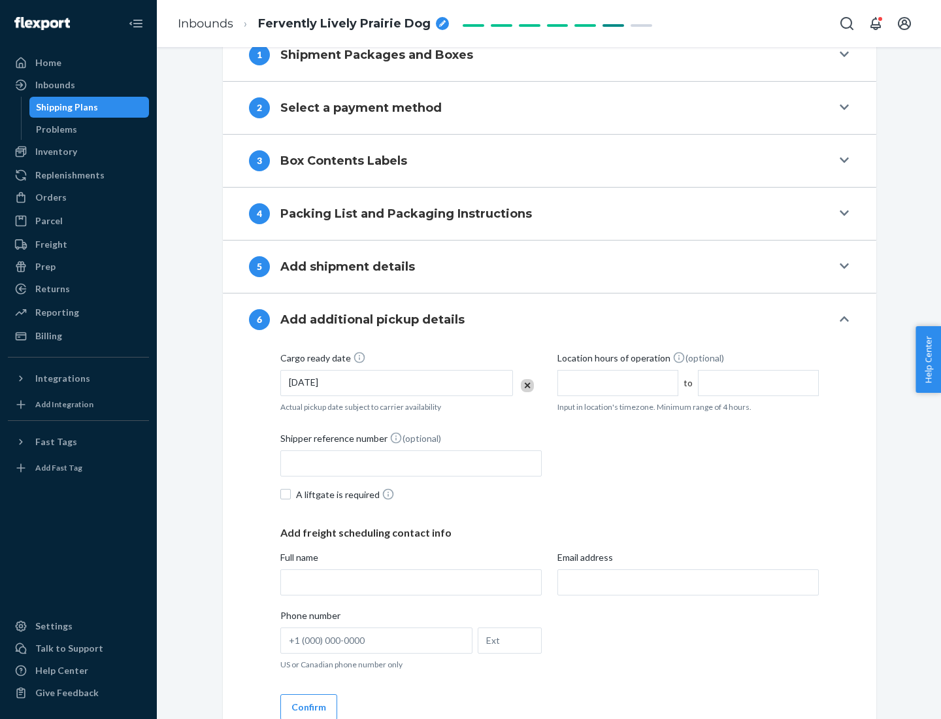
scroll to position [699, 0]
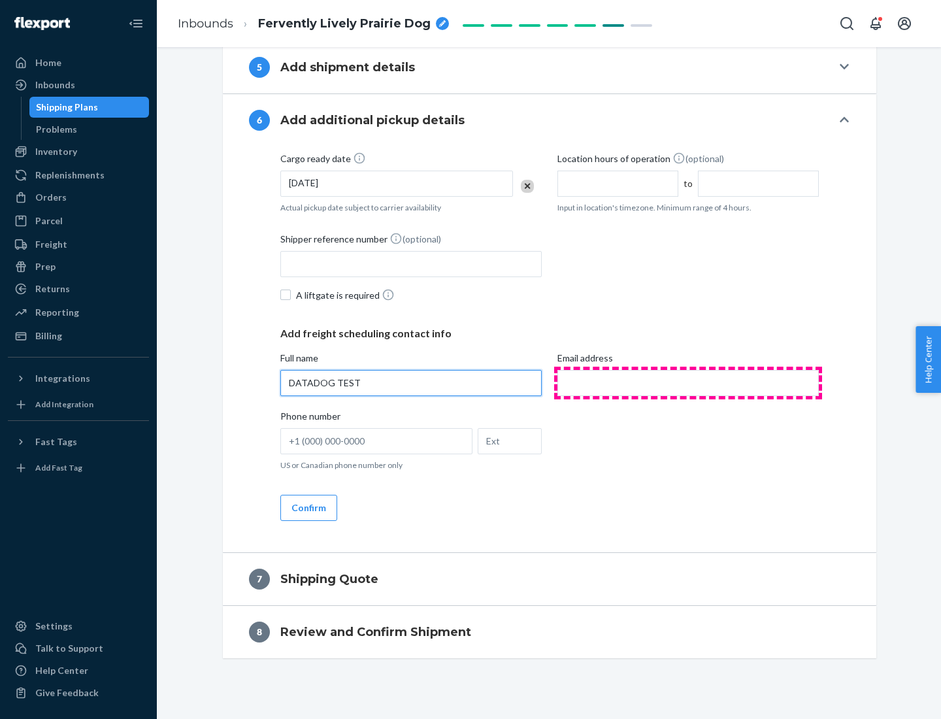
type input "DATADOG TEST"
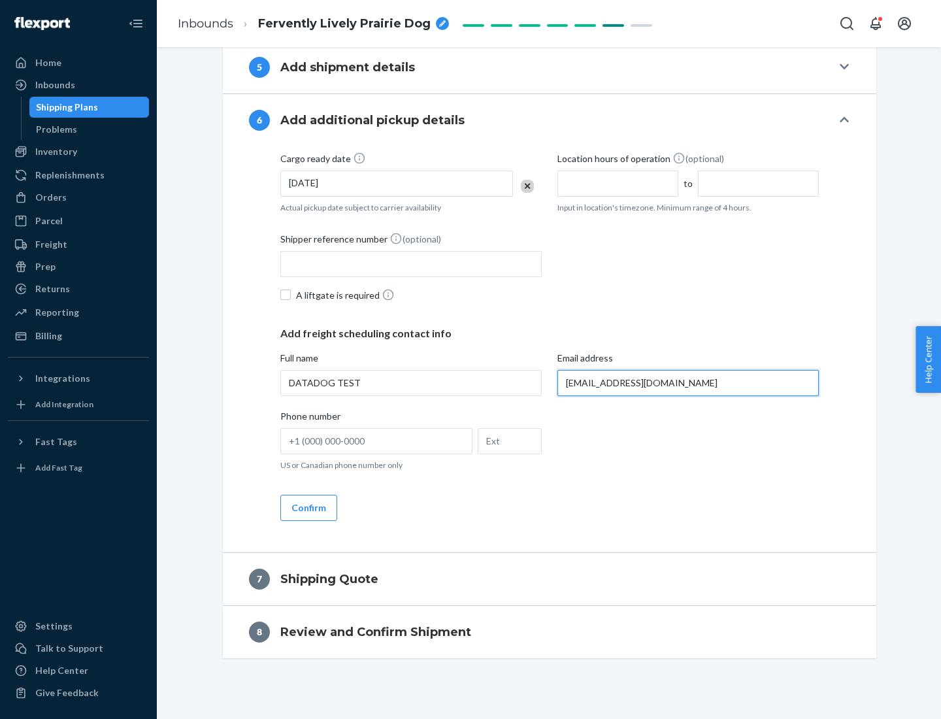
scroll to position [712, 0]
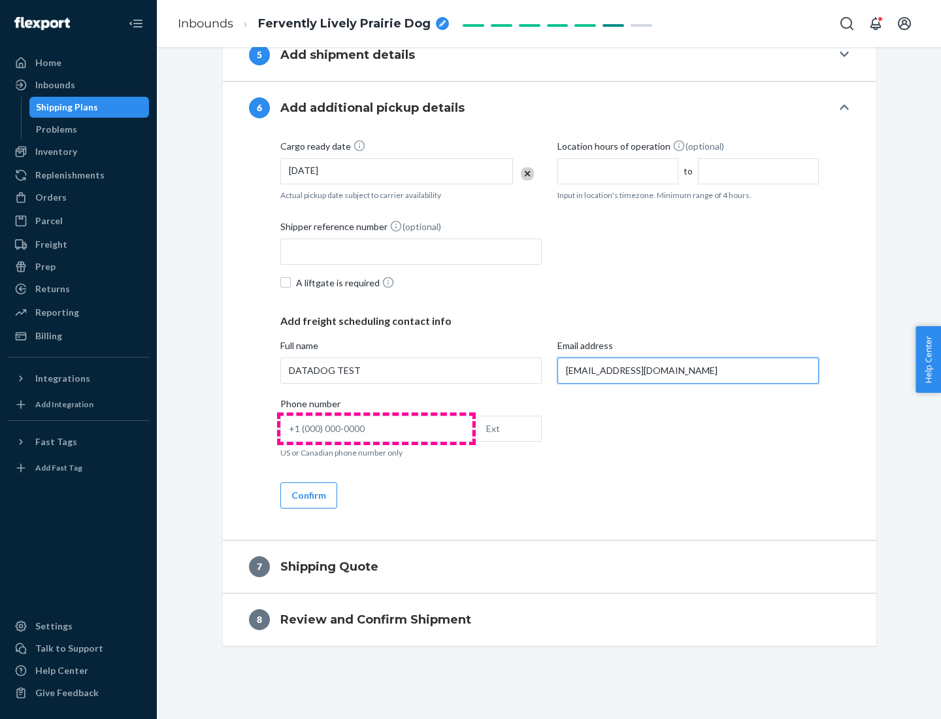
type input "[EMAIL_ADDRESS][DOMAIN_NAME]"
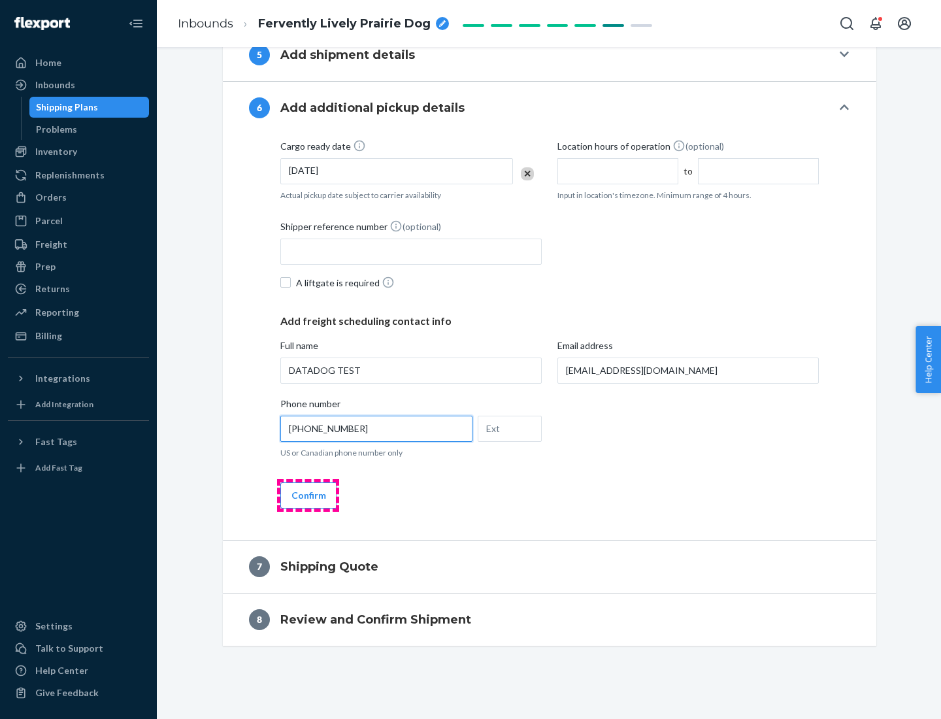
type input "[PHONE_NUMBER]"
click at [308, 495] on button "Confirm" at bounding box center [308, 495] width 57 height 26
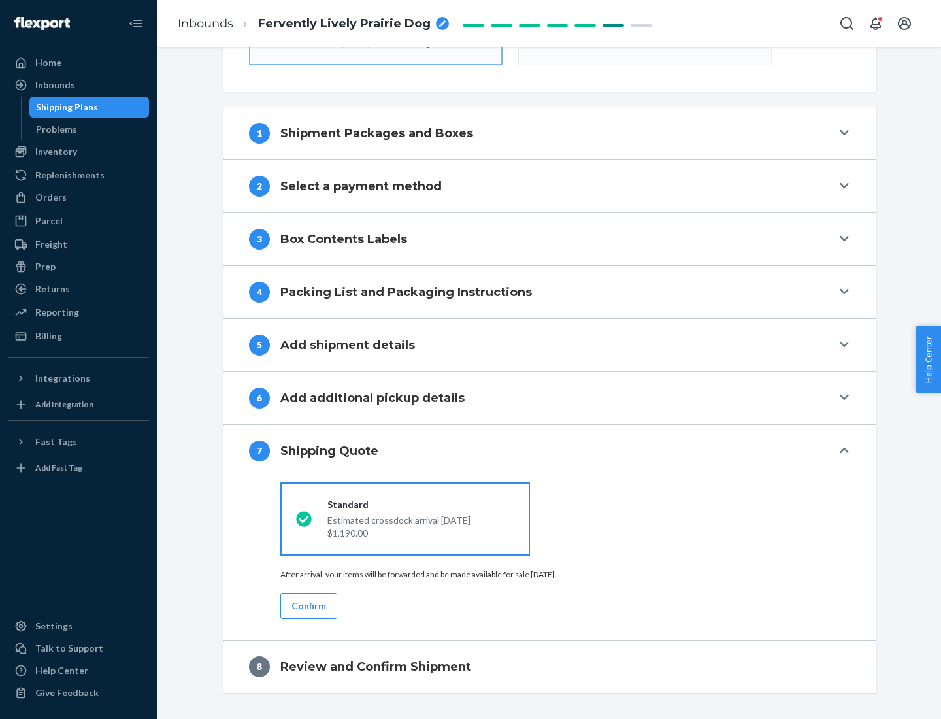
scroll to position [469, 0]
